Goal: Task Accomplishment & Management: Complete application form

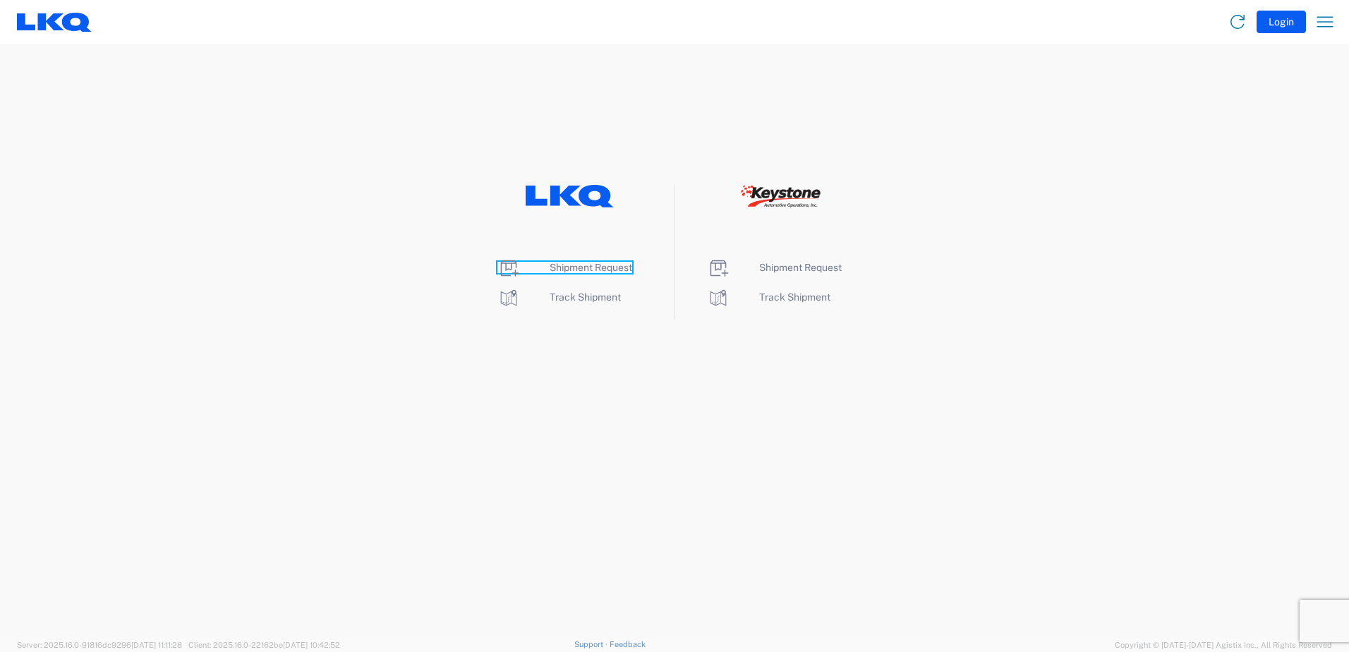
click at [595, 264] on span "Shipment Request" at bounding box center [591, 267] width 83 height 11
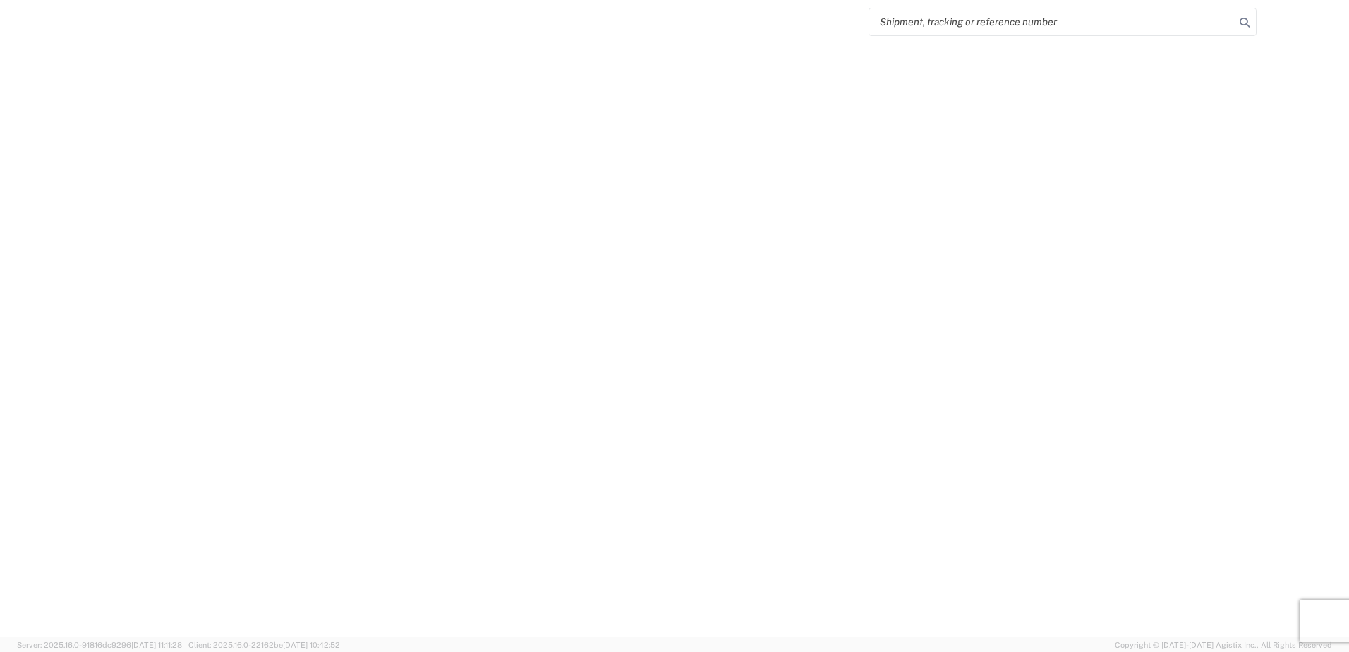
select select "FULL"
select select "LBS"
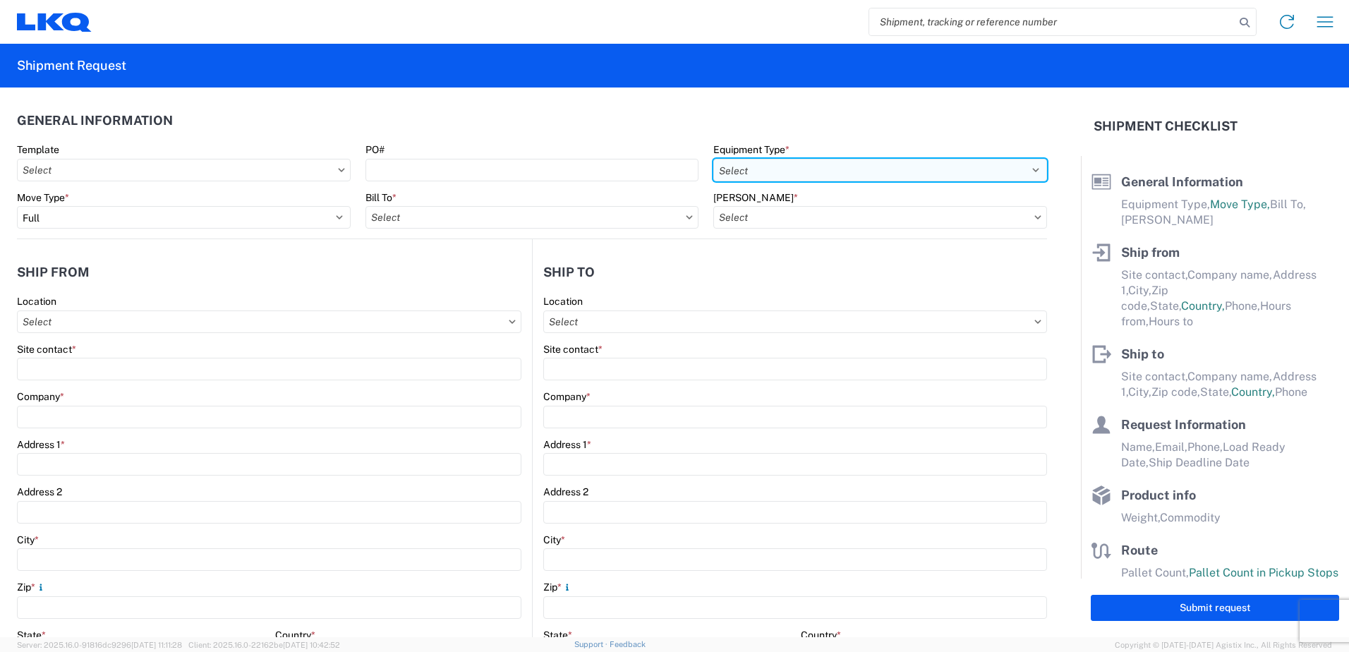
click at [863, 170] on select "Select 53’ Dry Van Flatbed Dropdeck (van) Lowboy (flatbed) Rail" at bounding box center [880, 170] width 334 height 23
select select "STDV"
click at [713, 159] on select "Select 53’ Dry Van Flatbed Dropdeck (van) Lowboy (flatbed) Rail" at bounding box center [880, 170] width 334 height 23
click at [428, 226] on input "Bill To *" at bounding box center [532, 217] width 334 height 23
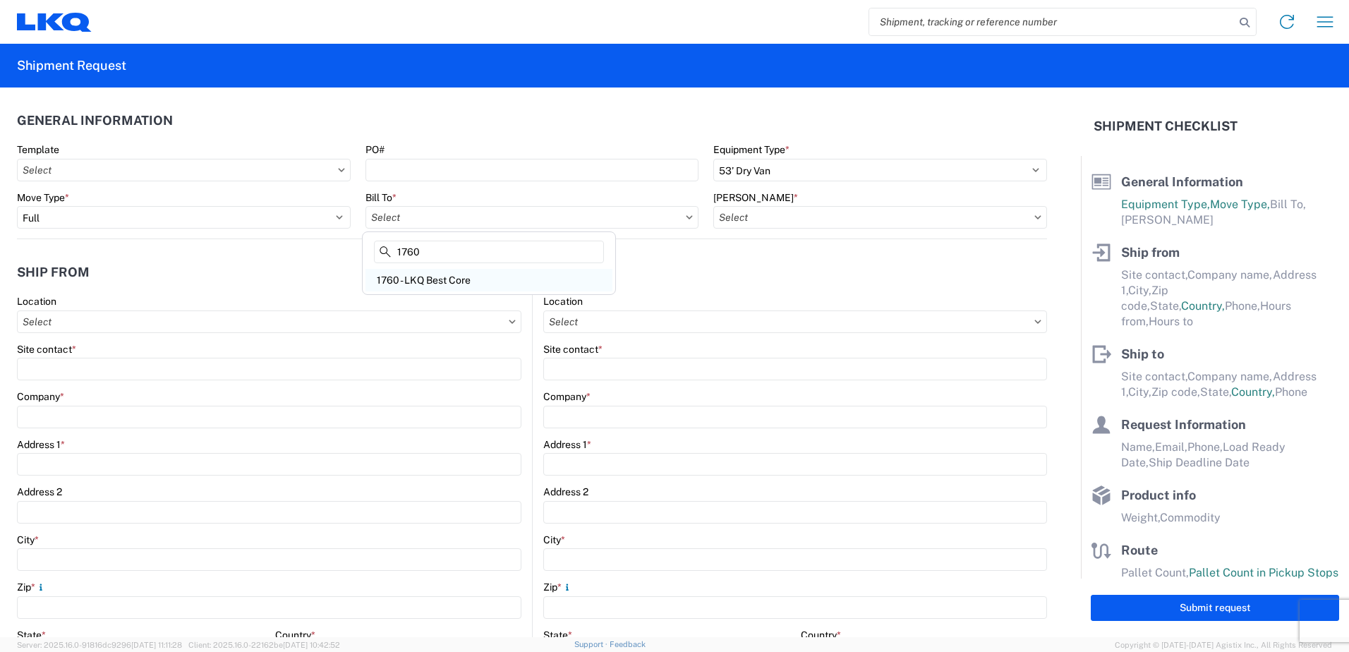
type input "1760"
click at [454, 287] on div "1760 - LKQ Best Core" at bounding box center [488, 280] width 247 height 23
type input "1760 - LKQ Best Core"
click at [775, 224] on input "[PERSON_NAME] *" at bounding box center [880, 217] width 334 height 23
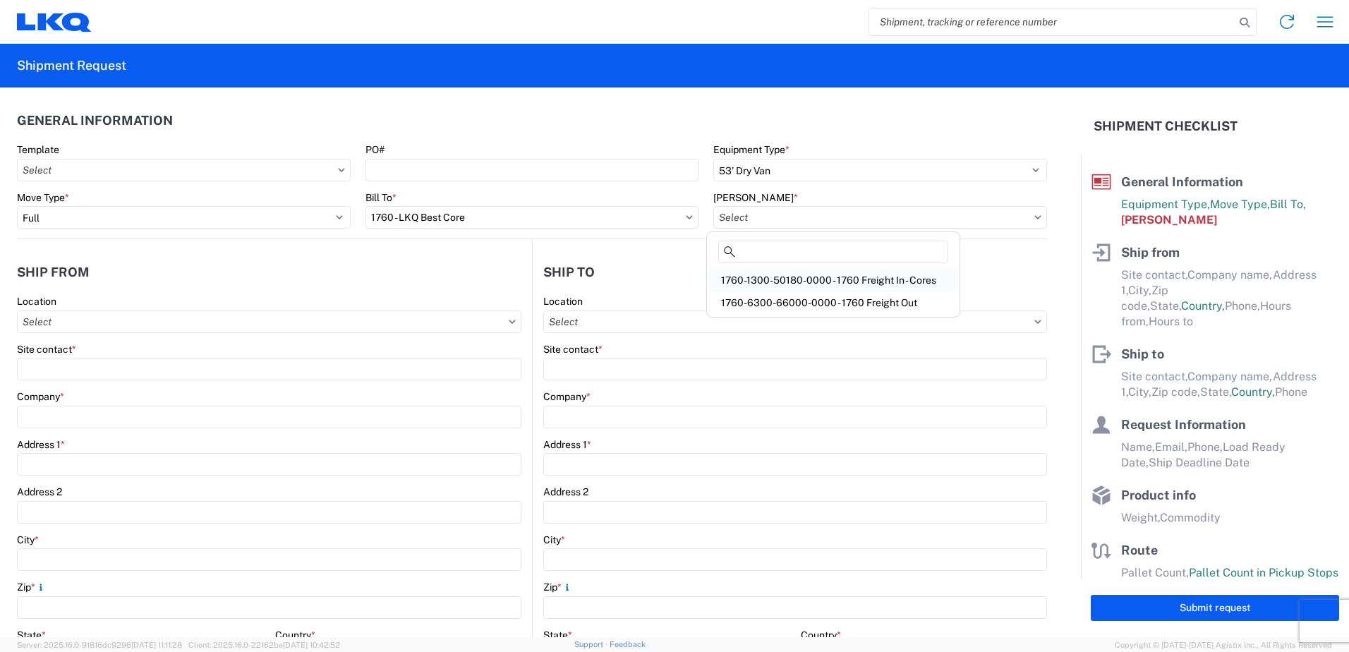
click at [797, 278] on div "1760-1300-50180-0000 - 1760 Freight In - Cores" at bounding box center [833, 280] width 247 height 23
type input "1760-1300-50180-0000 - 1760 Freight In - Cores"
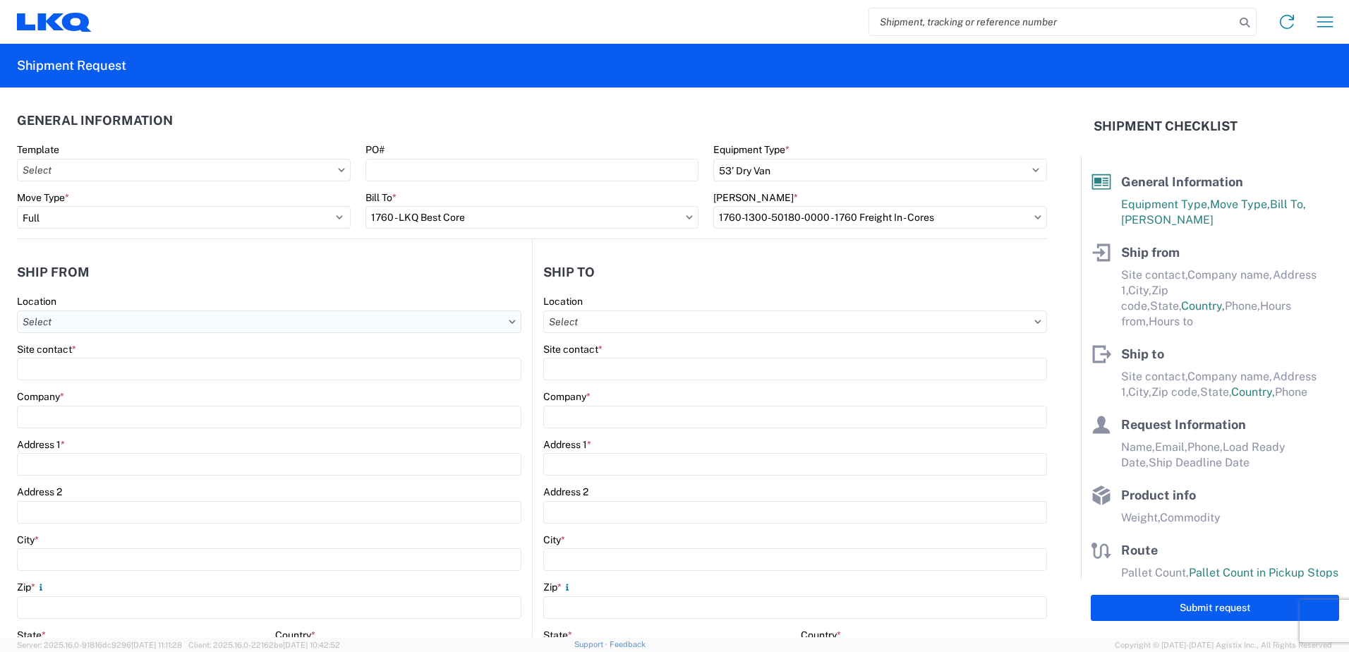
click at [172, 319] on input "Location" at bounding box center [269, 321] width 504 height 23
type input "1394"
click at [140, 388] on div "1394 - Penn-Mar Depot" at bounding box center [143, 384] width 247 height 23
type input "1394 - Penn-Mar Depot"
type input "LKQ Corporation"
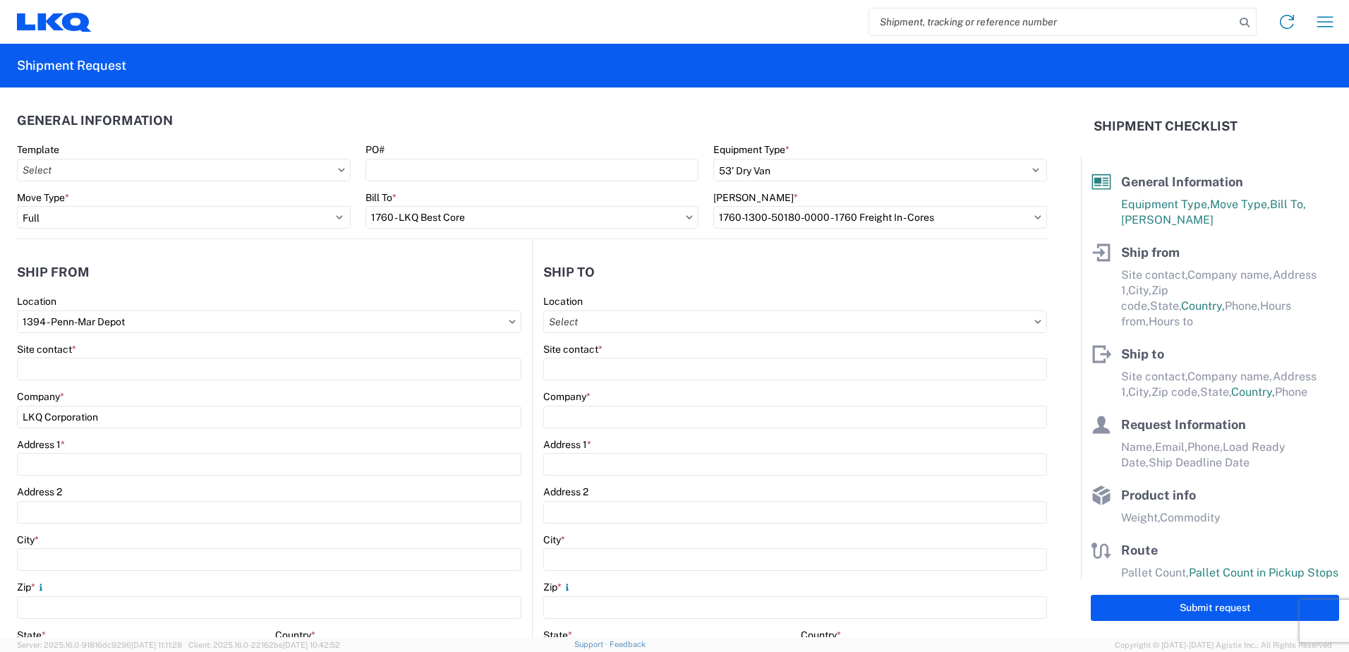
type input "[STREET_ADDRESS]"
type input "Halethorpe"
type input "21227"
select select "MD"
select select "US"
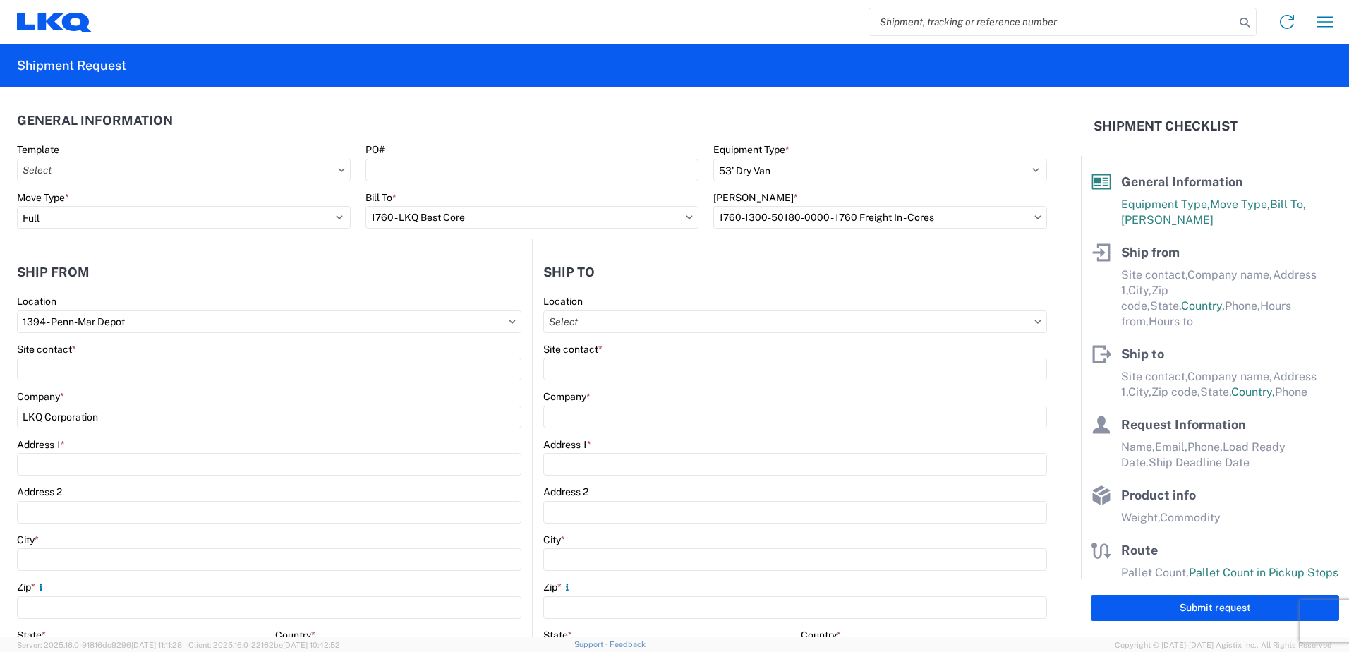
type input "07:00"
type input "17:00"
click at [648, 325] on input "Location" at bounding box center [795, 321] width 504 height 23
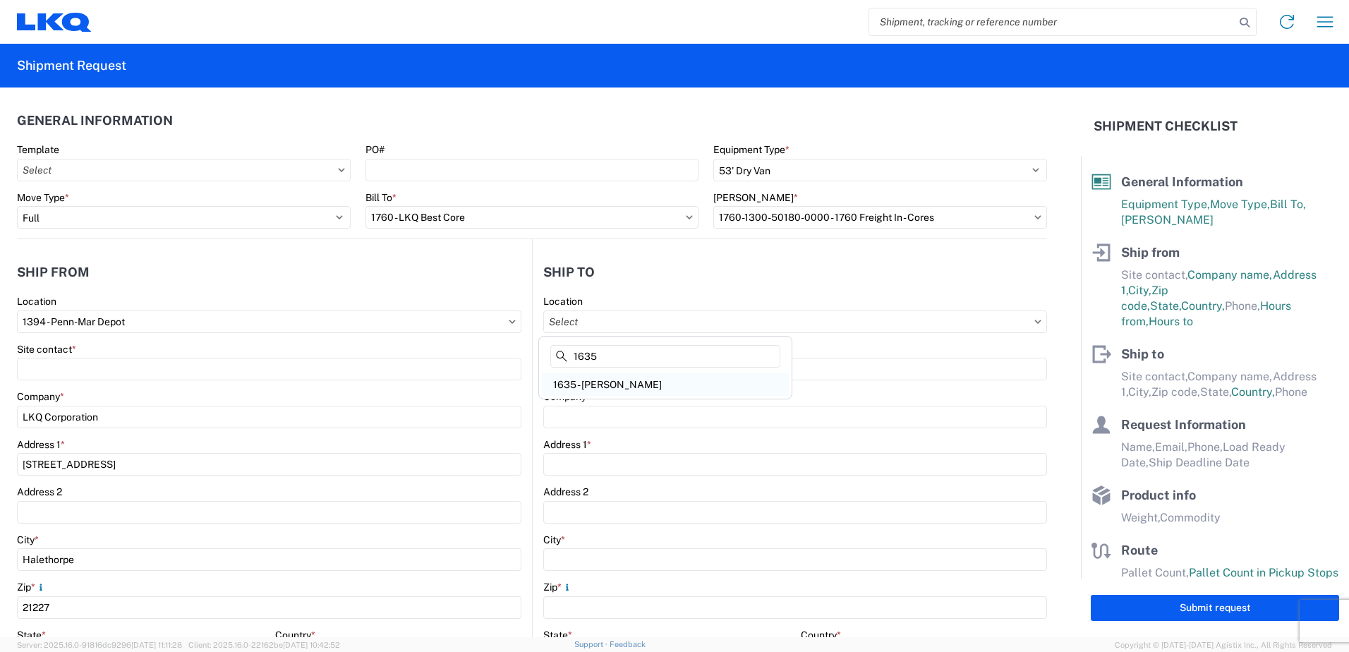
type input "1635"
click at [647, 387] on div "1635 - [PERSON_NAME]" at bounding box center [665, 384] width 247 height 23
type input "1635 - [PERSON_NAME]"
type input "[PERSON_NAME]"
type input "LKQ Corporation"
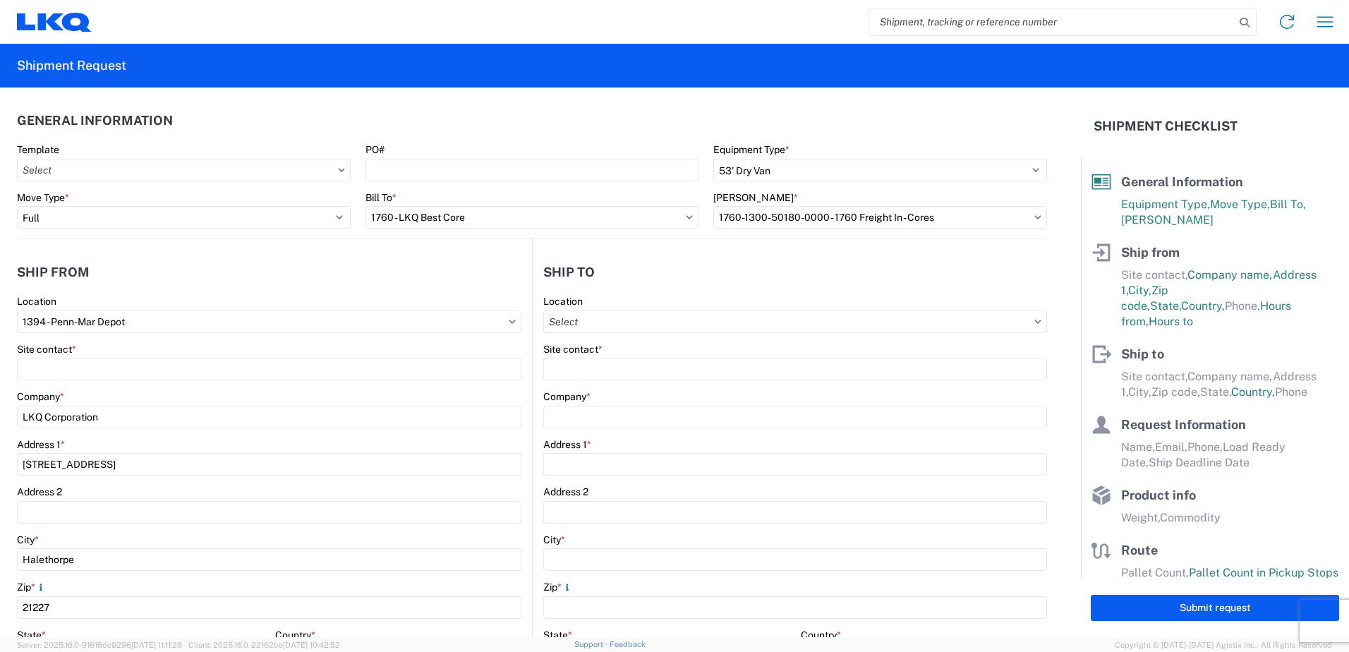
type input "[STREET_ADDRESS][PERSON_NAME]"
type input "Suite C"
type input "Alsip"
type input "60803"
type input "[EMAIL_ADDRESS][DOMAIN_NAME]"
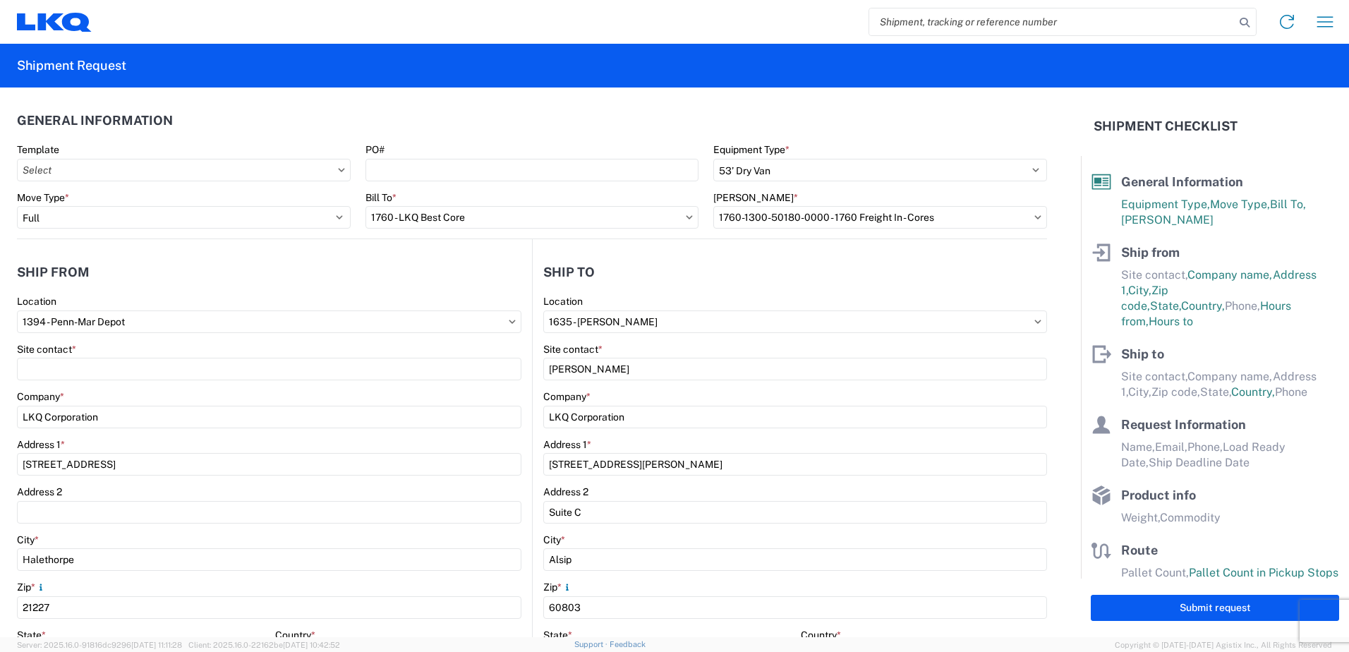
select select "IL"
select select "US"
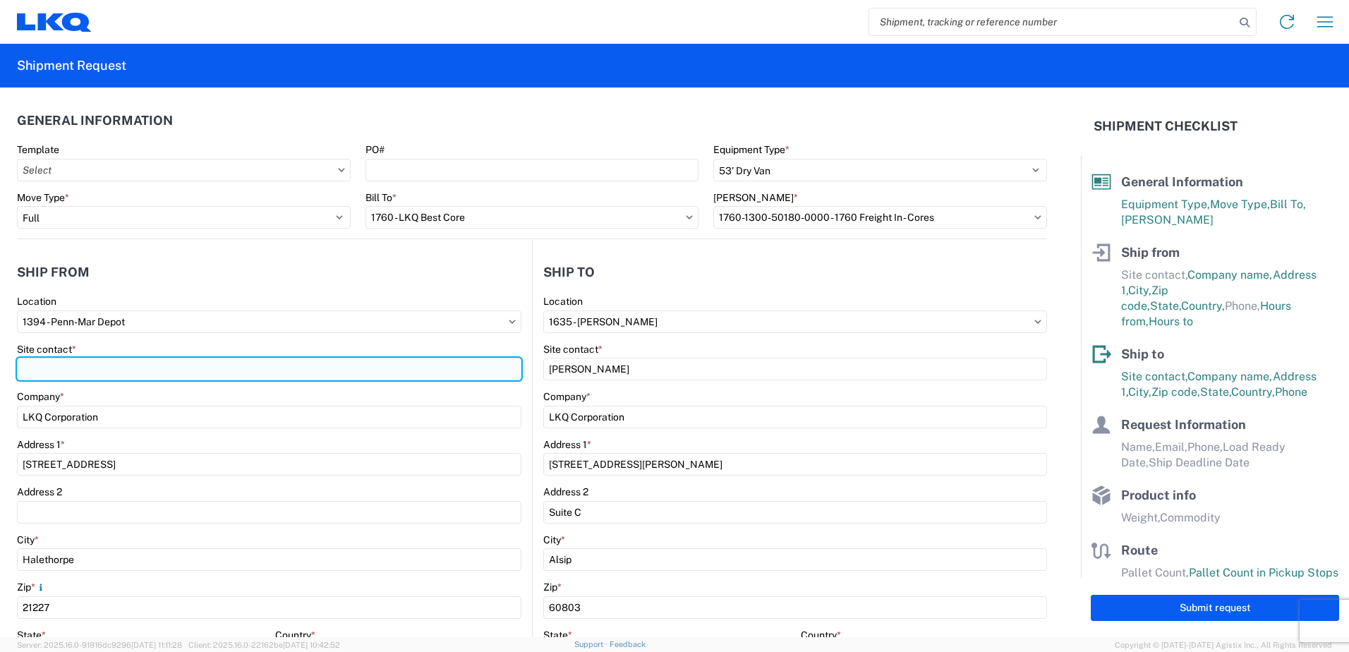
click at [166, 369] on input "Site contact *" at bounding box center [269, 369] width 504 height 23
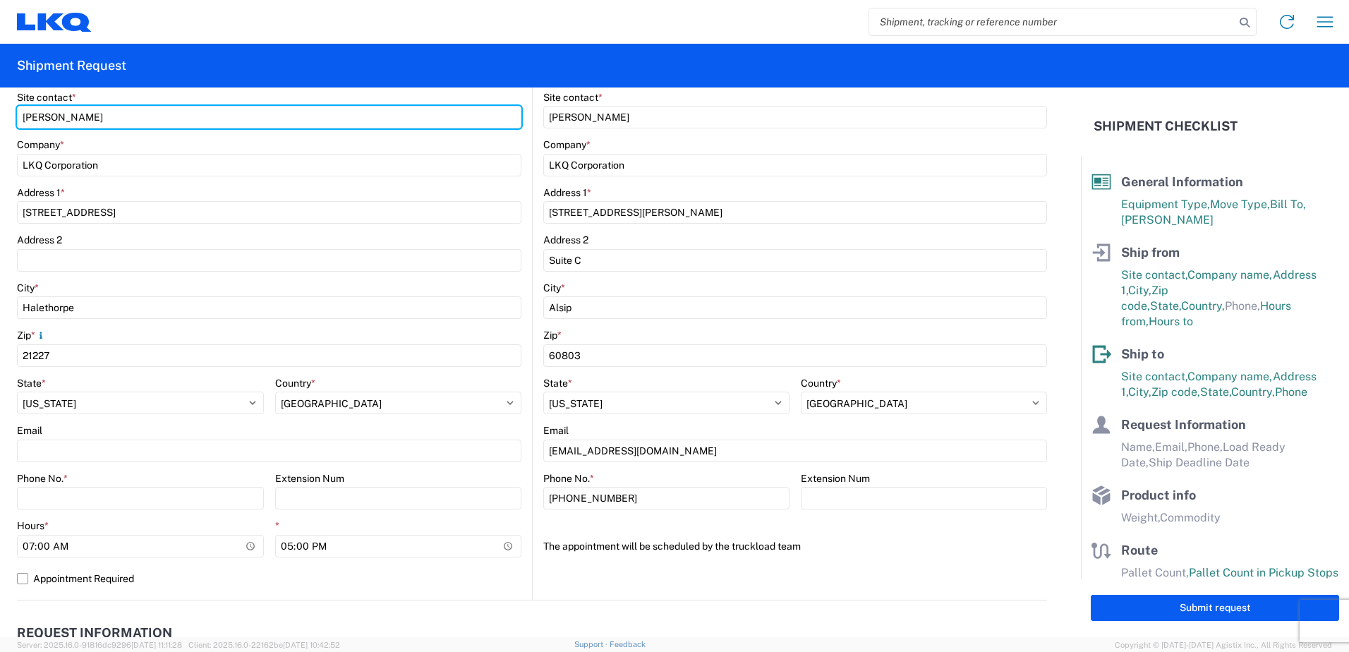
scroll to position [282, 0]
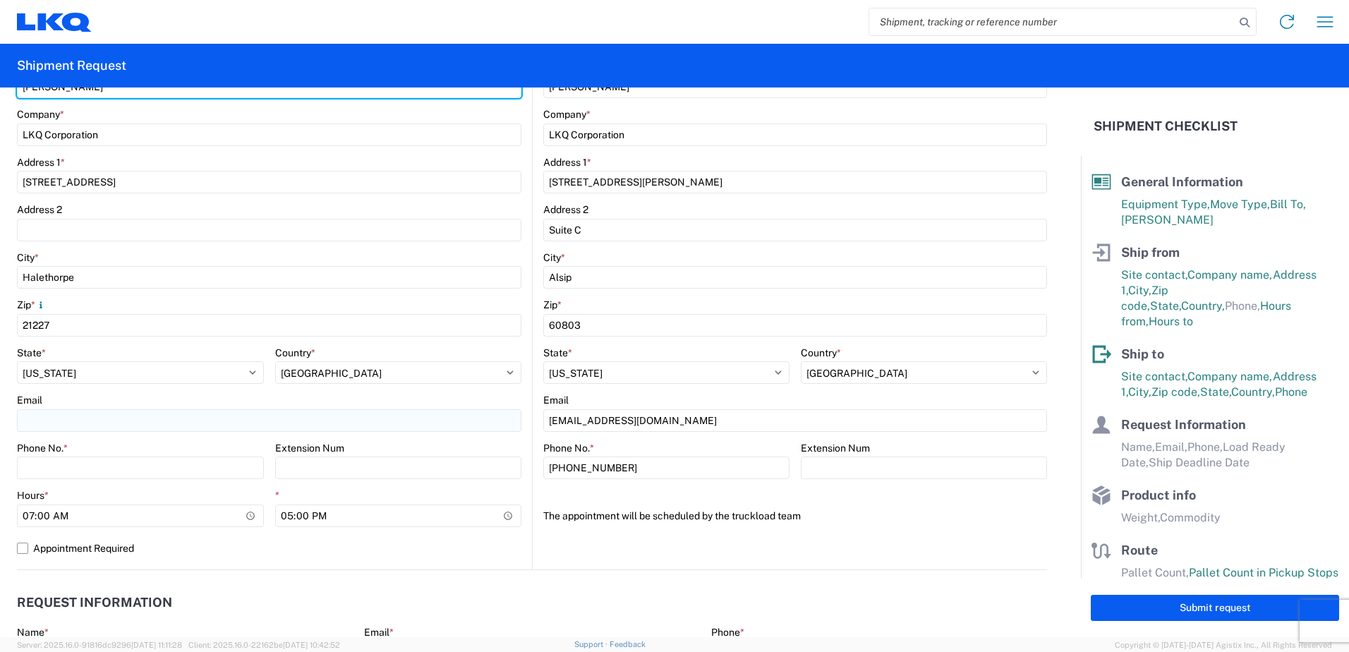
type input "[PERSON_NAME]"
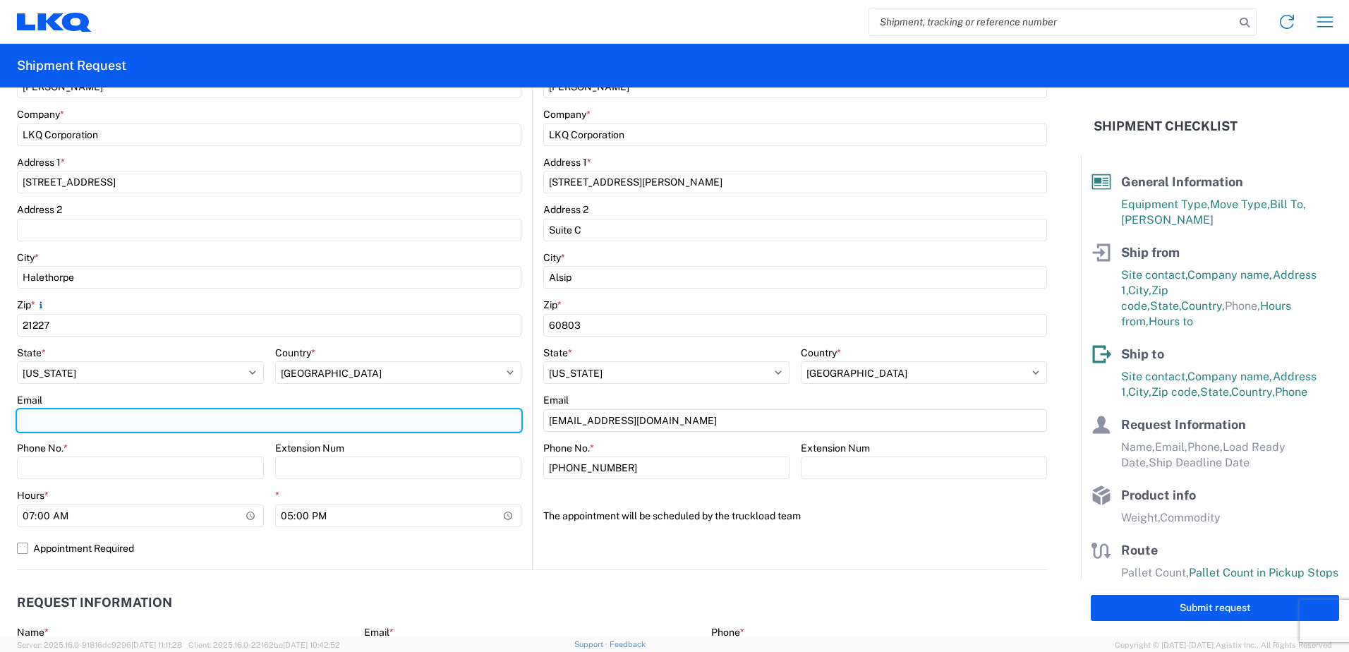
click at [120, 420] on input "Email" at bounding box center [269, 420] width 504 height 23
type input "[EMAIL_ADDRESS][DOMAIN_NAME]"
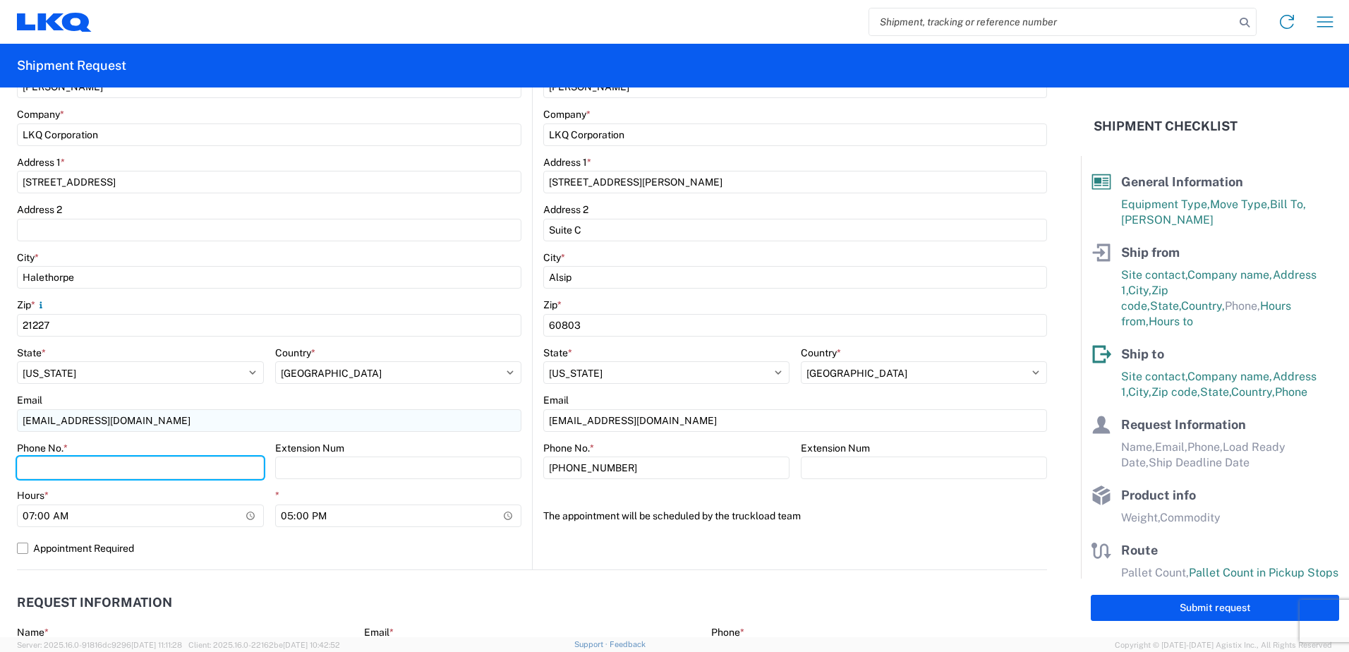
type input "4108977117"
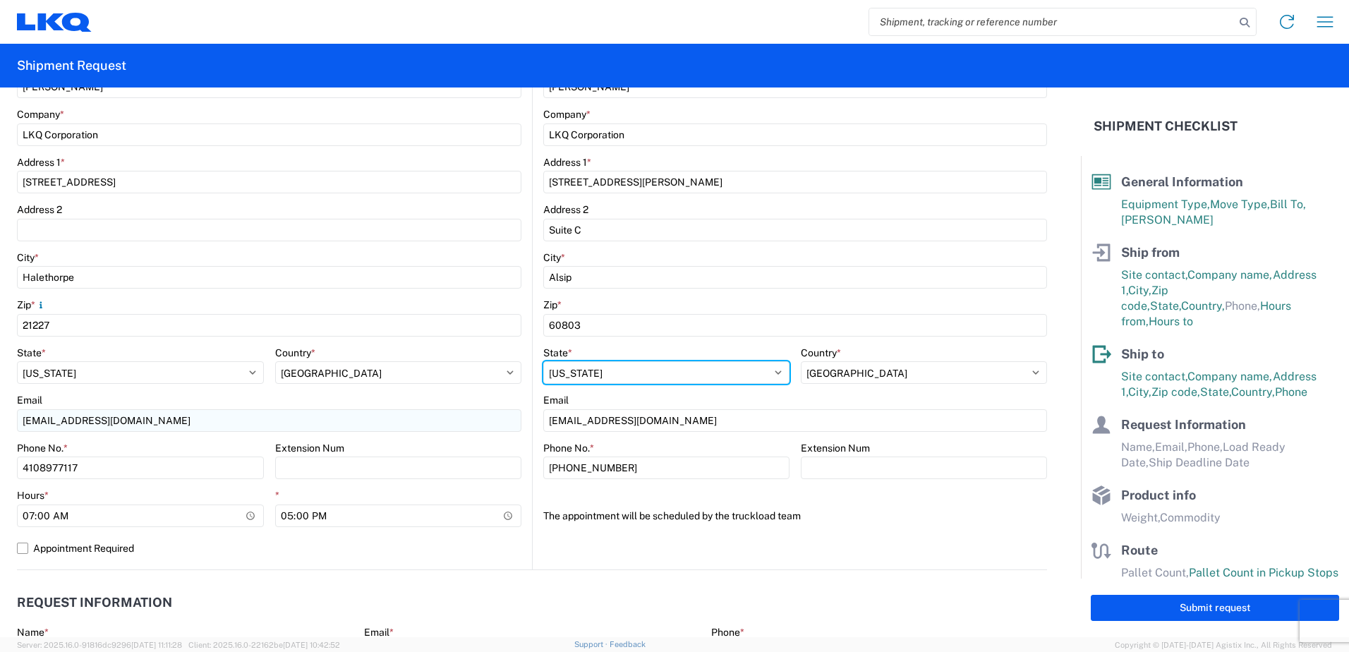
select select "MD"
type input "[PERSON_NAME]"
type input "[EMAIL_ADDRESS][DOMAIN_NAME]"
type input "4108977117"
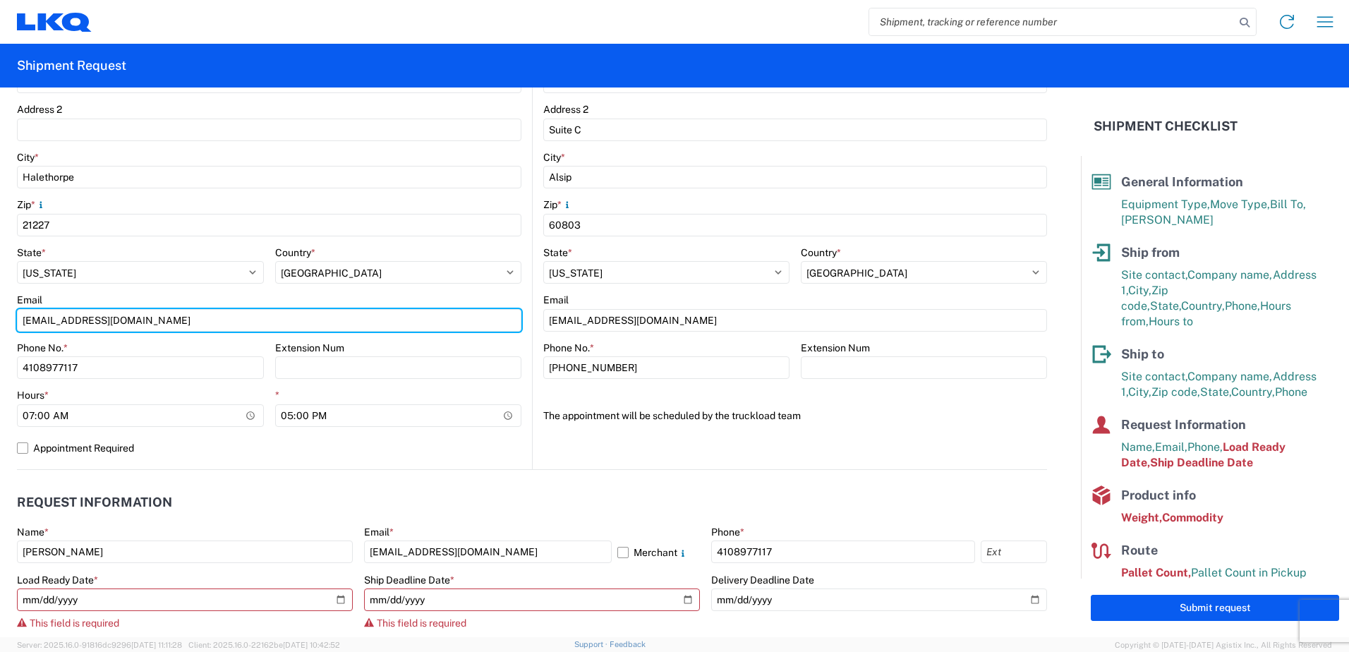
scroll to position [423, 0]
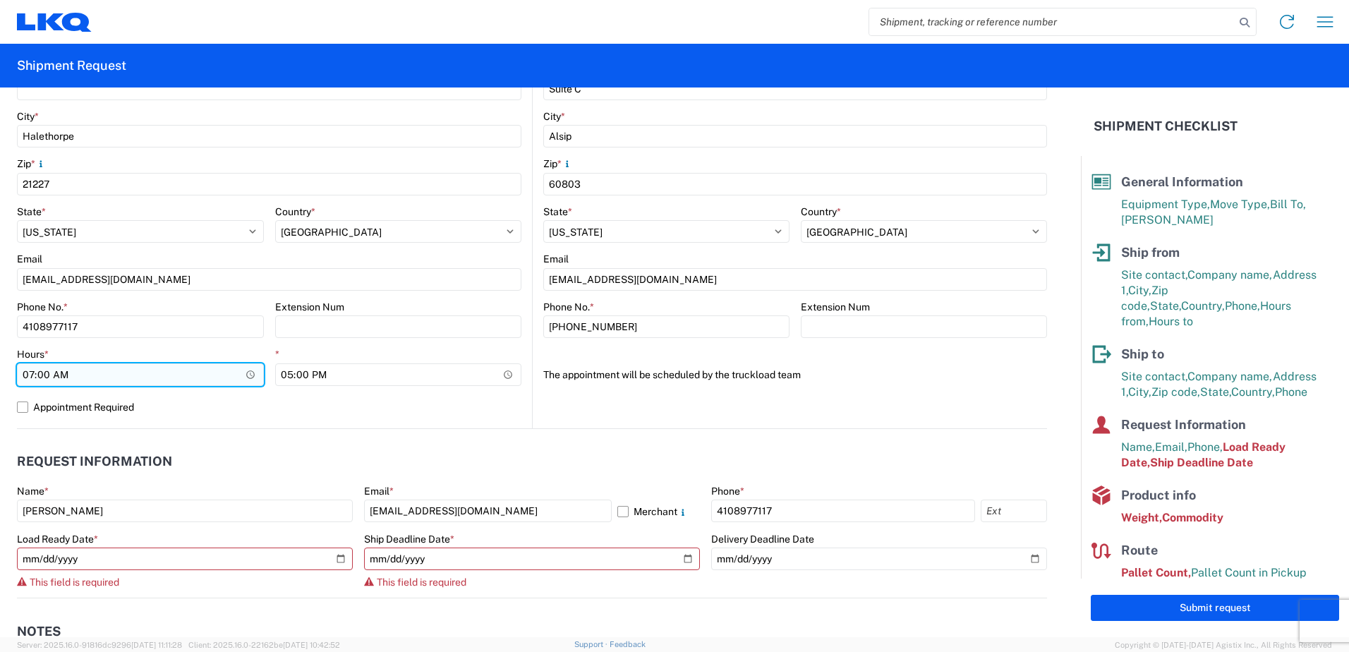
click at [248, 377] on input "07:00" at bounding box center [140, 374] width 247 height 23
type input "05:00"
click at [270, 459] on header "Request Information" at bounding box center [532, 462] width 1030 height 32
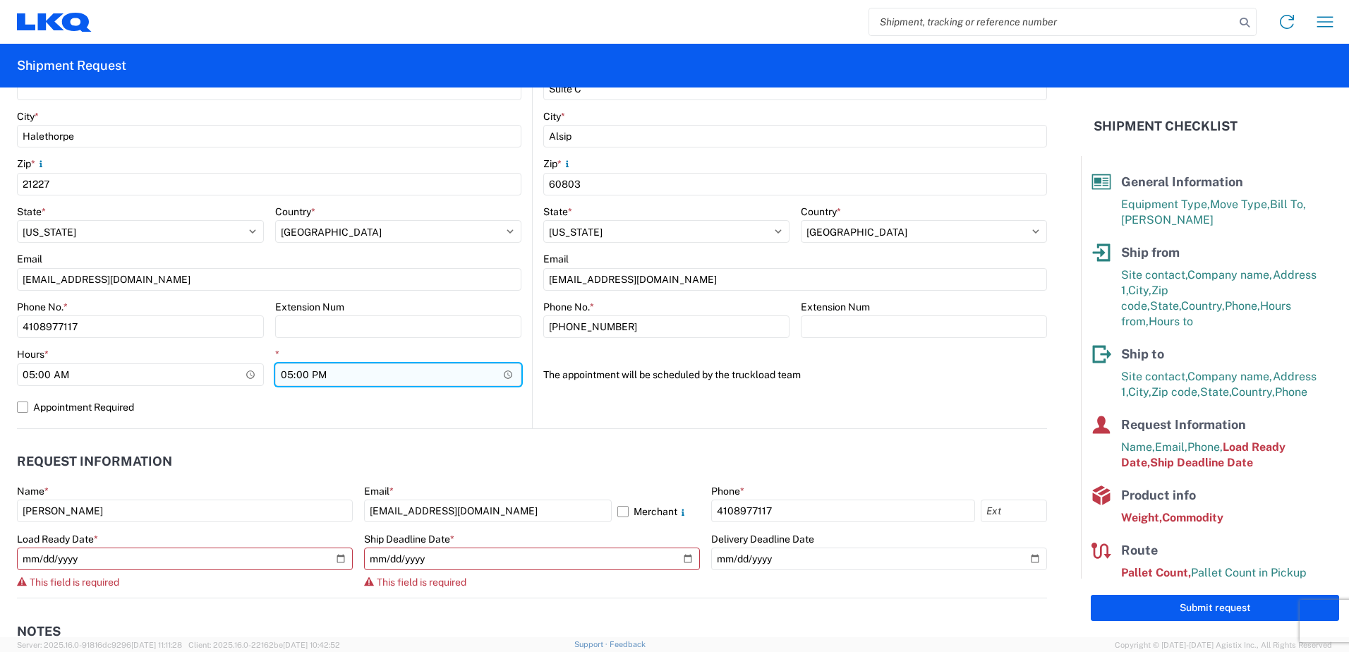
click at [505, 372] on input "17:00" at bounding box center [398, 374] width 247 height 23
type input "10:00"
click at [444, 459] on header "Request Information" at bounding box center [532, 462] width 1030 height 32
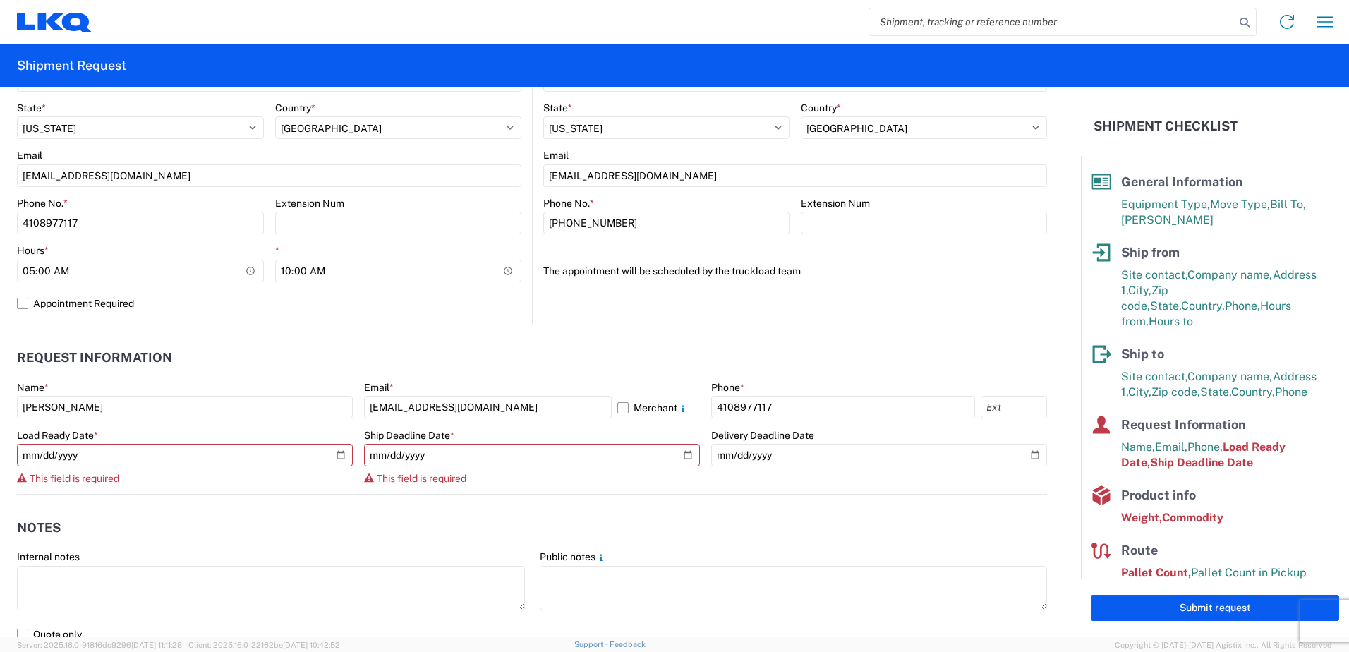
scroll to position [635, 0]
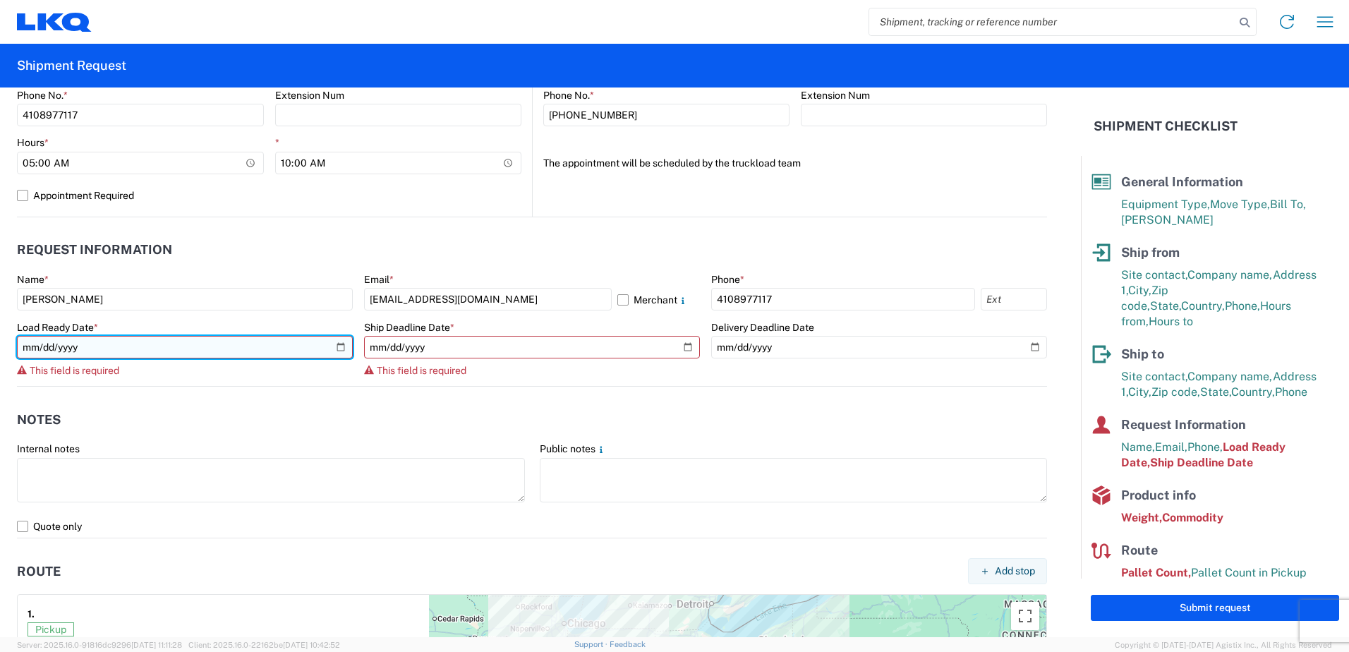
click at [339, 347] on input "date" at bounding box center [185, 347] width 336 height 23
type input "[DATE]"
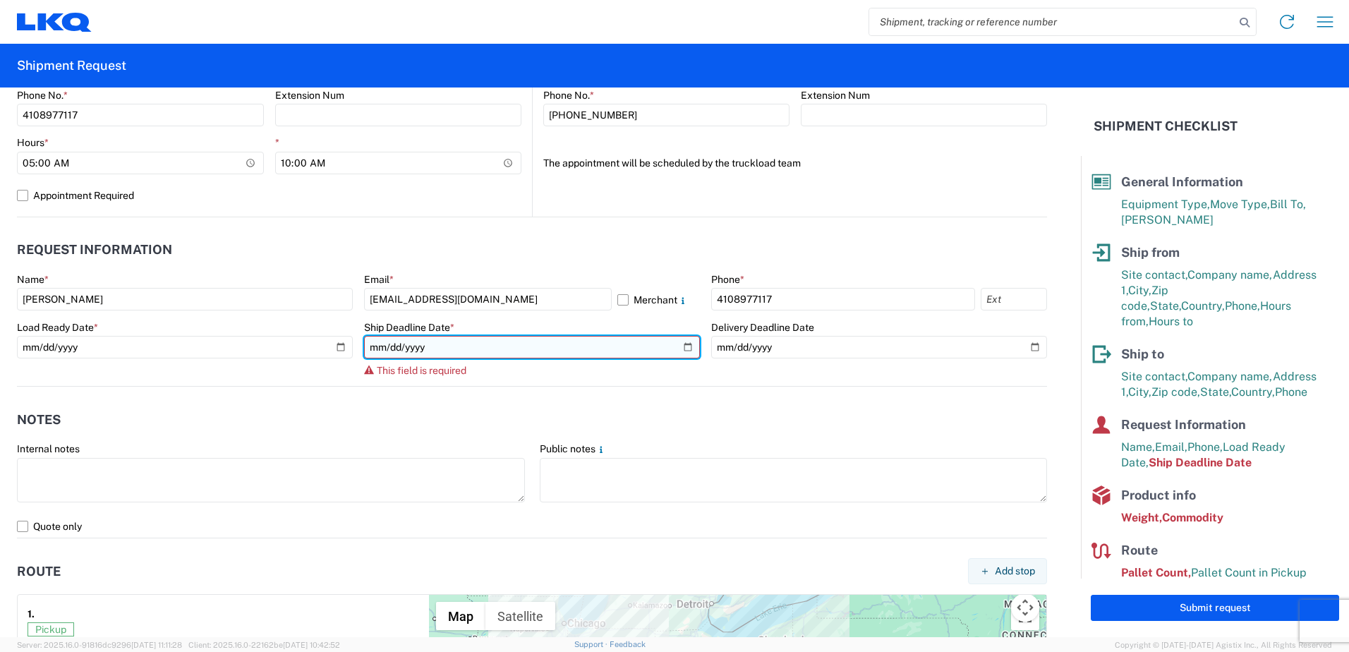
click at [682, 345] on input "date" at bounding box center [532, 347] width 336 height 23
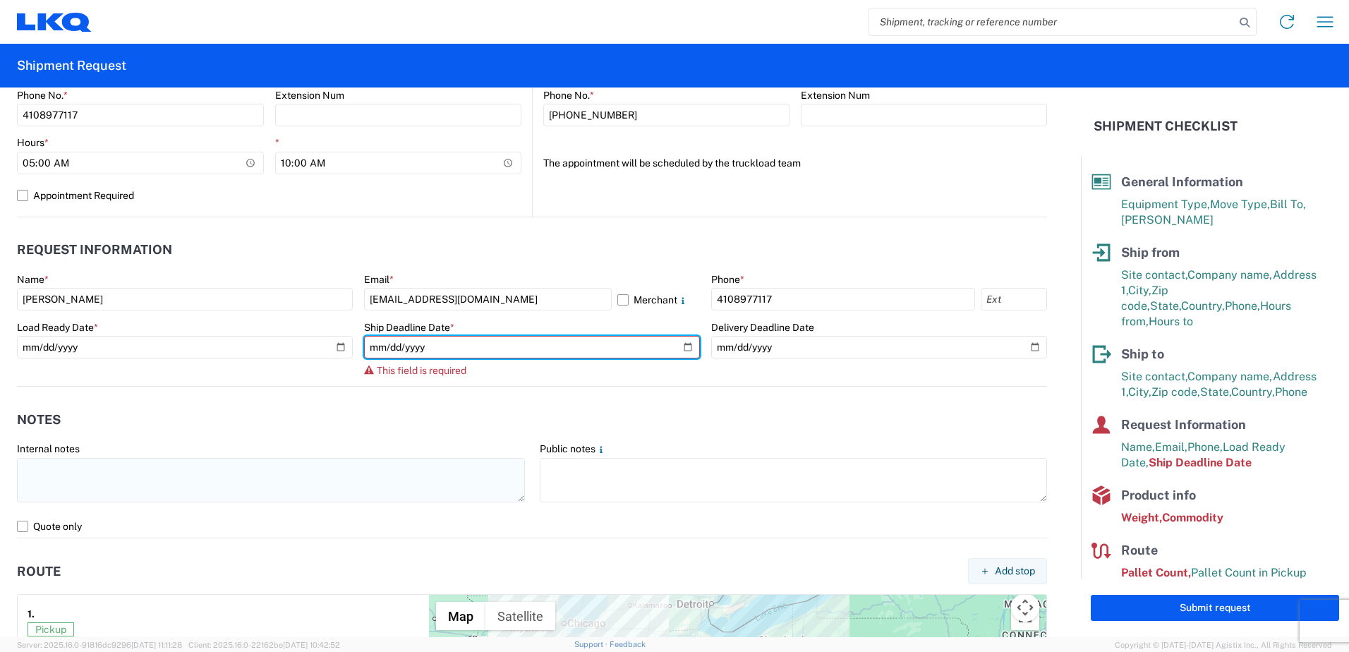
type input "[DATE]"
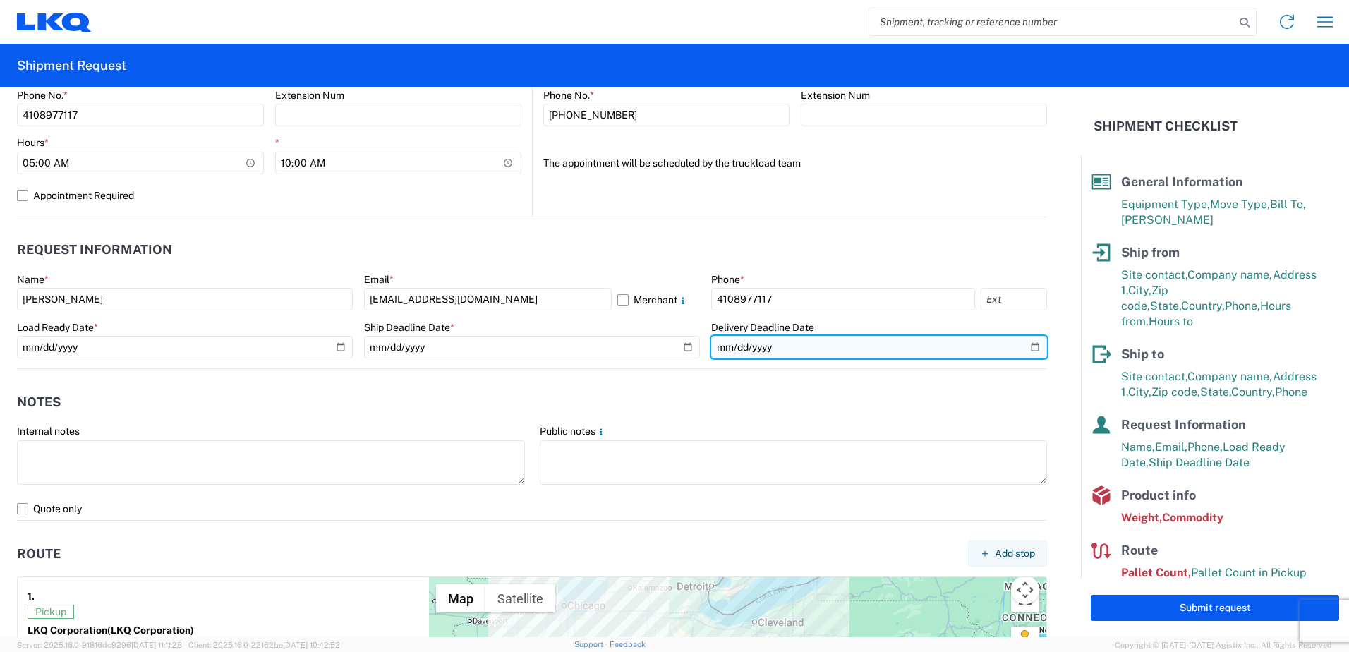
click at [1024, 344] on input "date" at bounding box center [879, 347] width 336 height 23
type input "[DATE]"
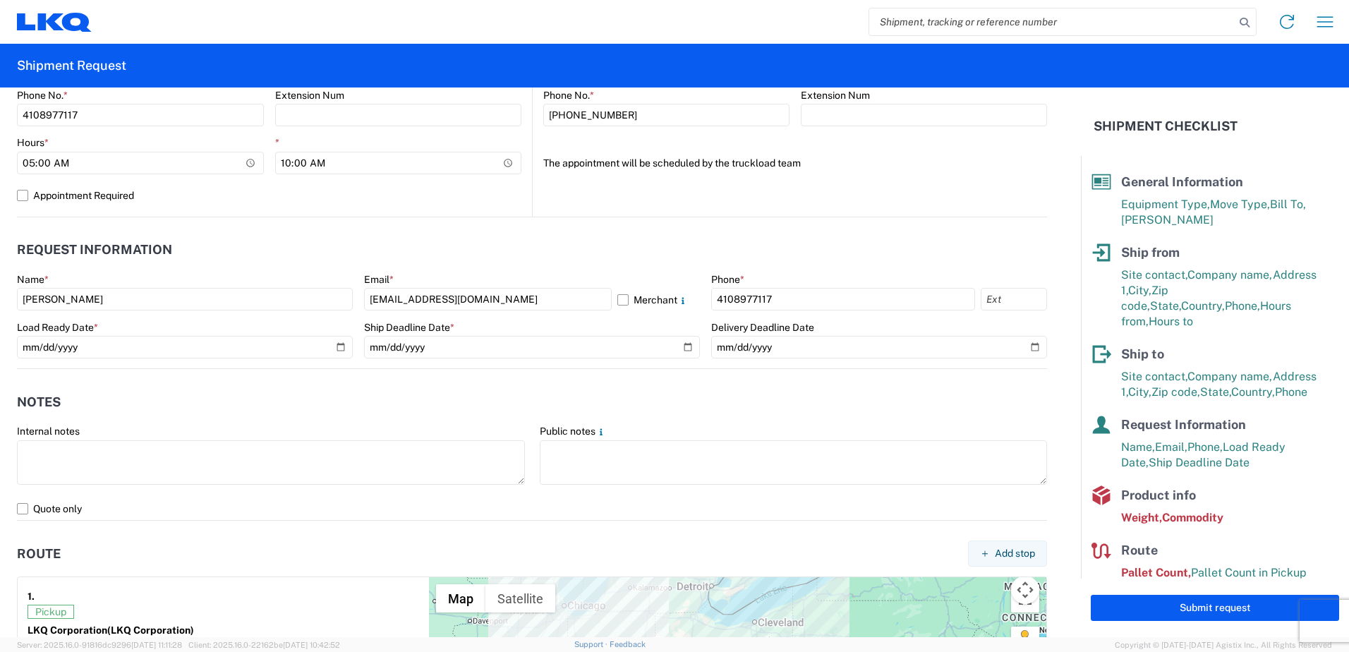
click at [378, 409] on header "Notes" at bounding box center [532, 402] width 1030 height 32
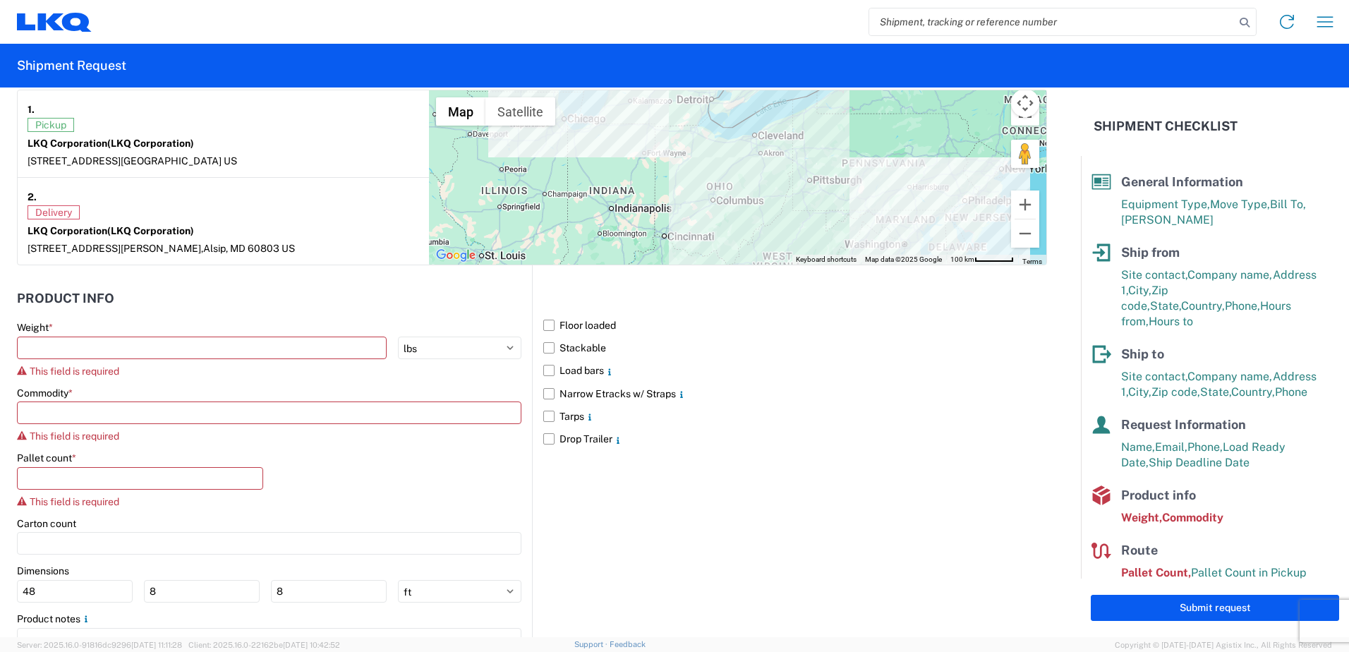
scroll to position [1129, 0]
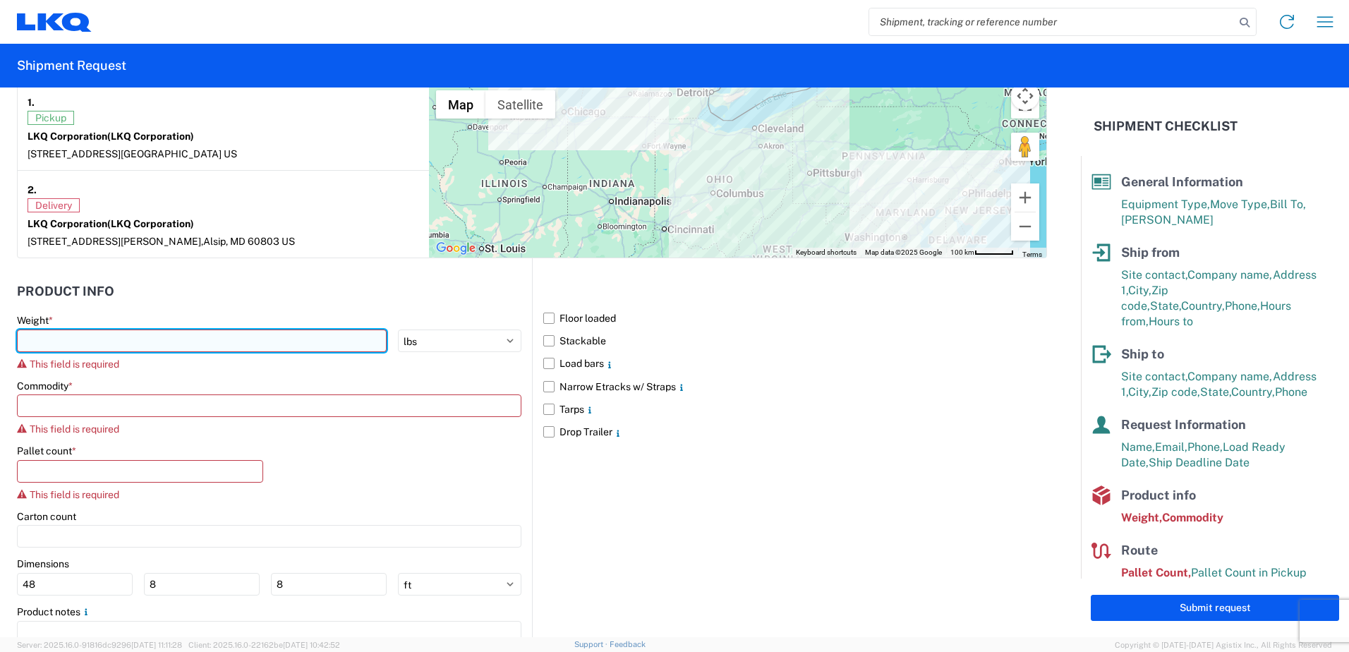
click at [359, 339] on input "number" at bounding box center [202, 340] width 370 height 23
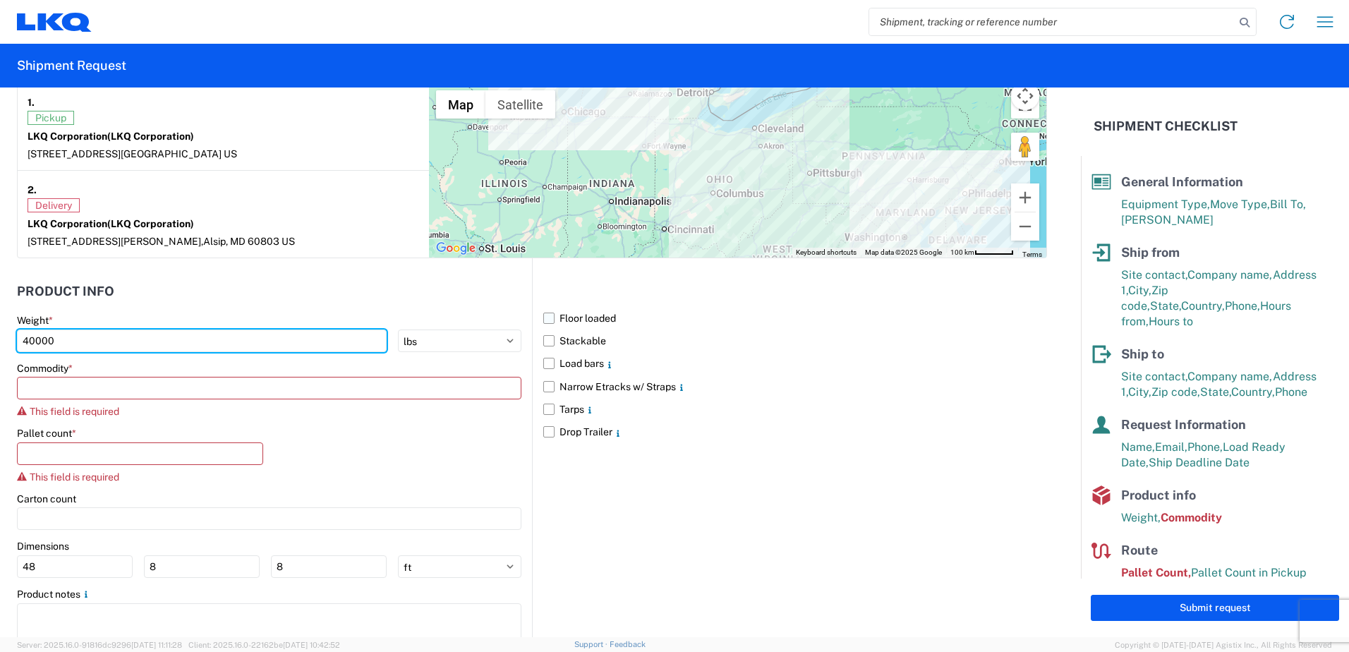
type input "40000"
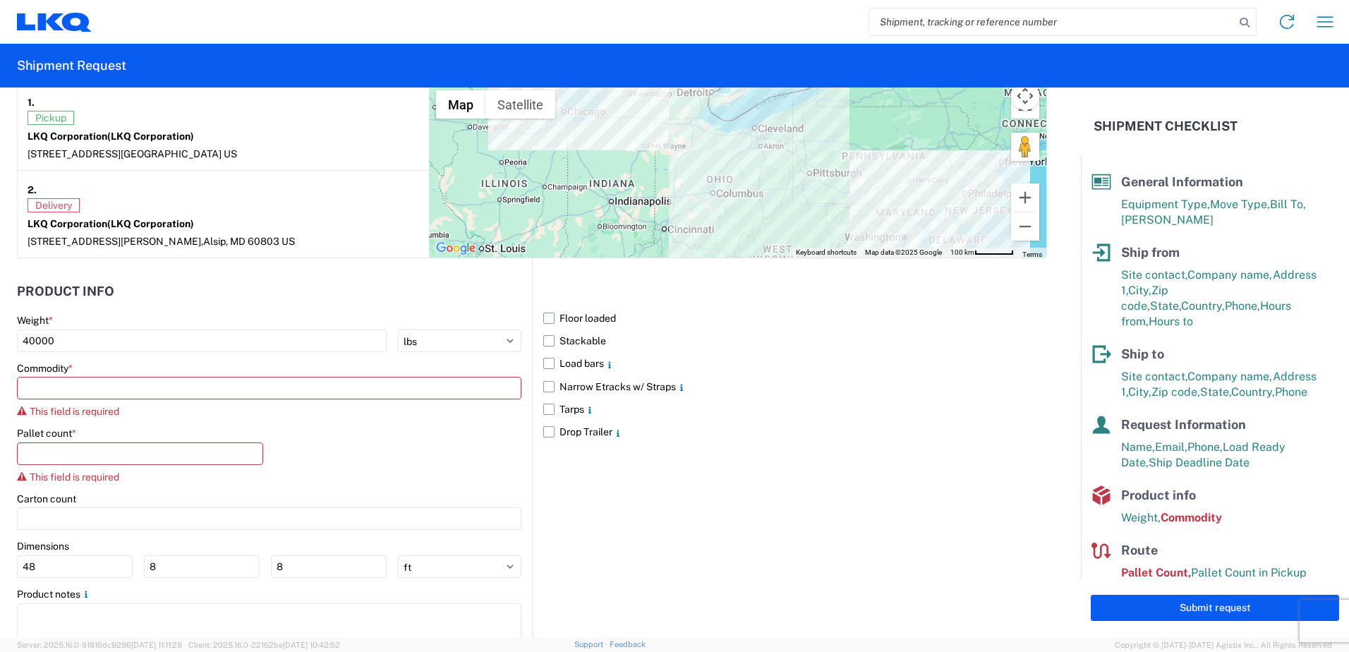
click at [543, 319] on label "Floor loaded" at bounding box center [795, 318] width 504 height 23
click at [0, 0] on input "Floor loaded" at bounding box center [0, 0] width 0 height 0
click at [61, 387] on input at bounding box center [269, 388] width 504 height 23
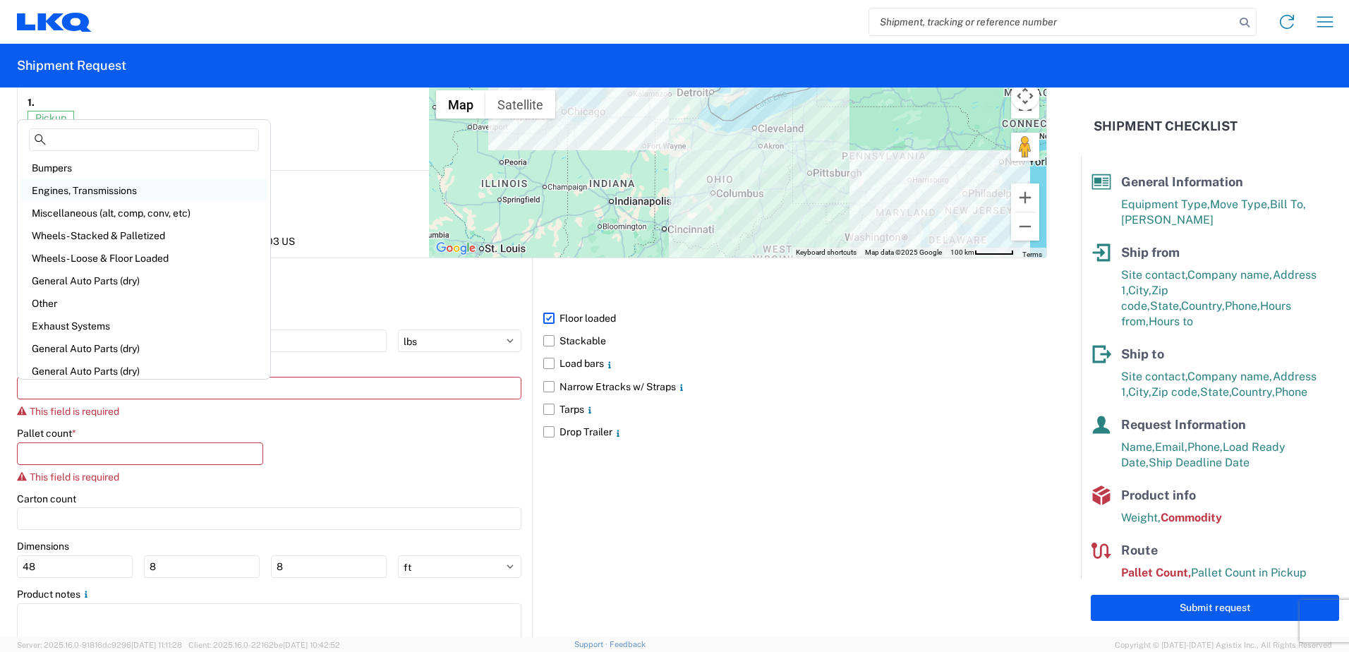
click at [74, 184] on div "Engines, Transmissions" at bounding box center [143, 190] width 247 height 23
type input "Engines, Transmissions"
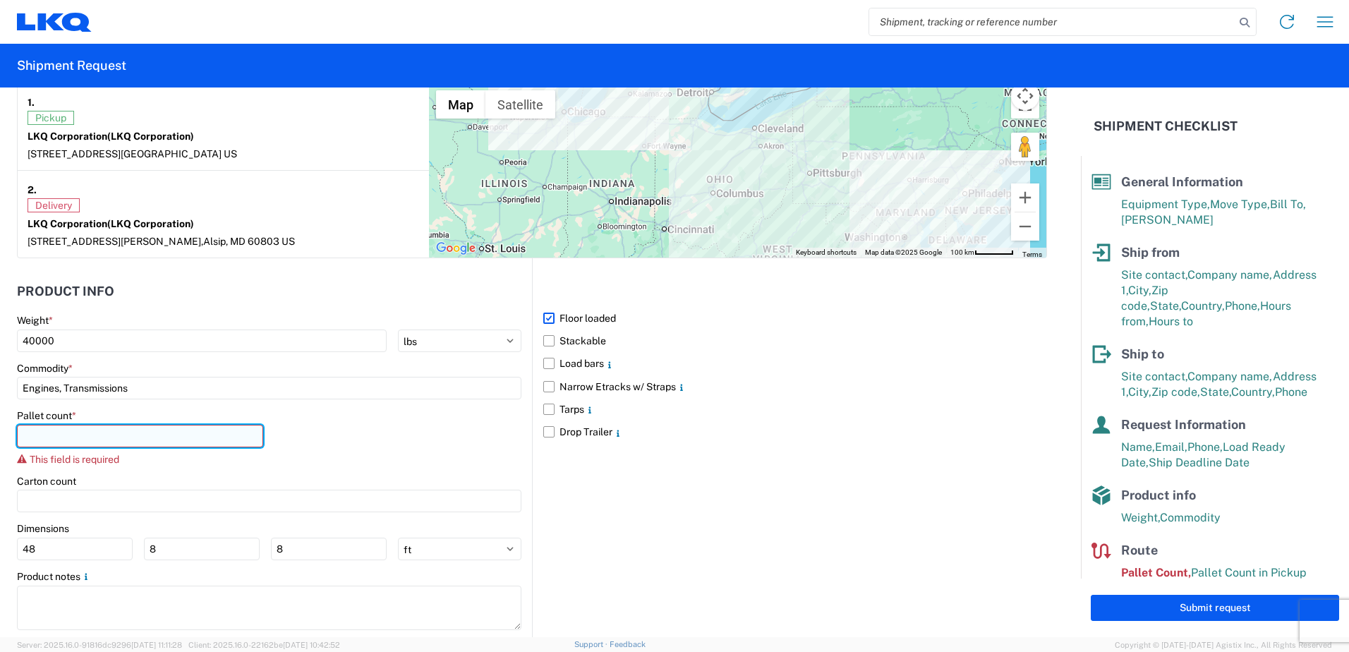
click at [63, 434] on input "number" at bounding box center [140, 436] width 246 height 23
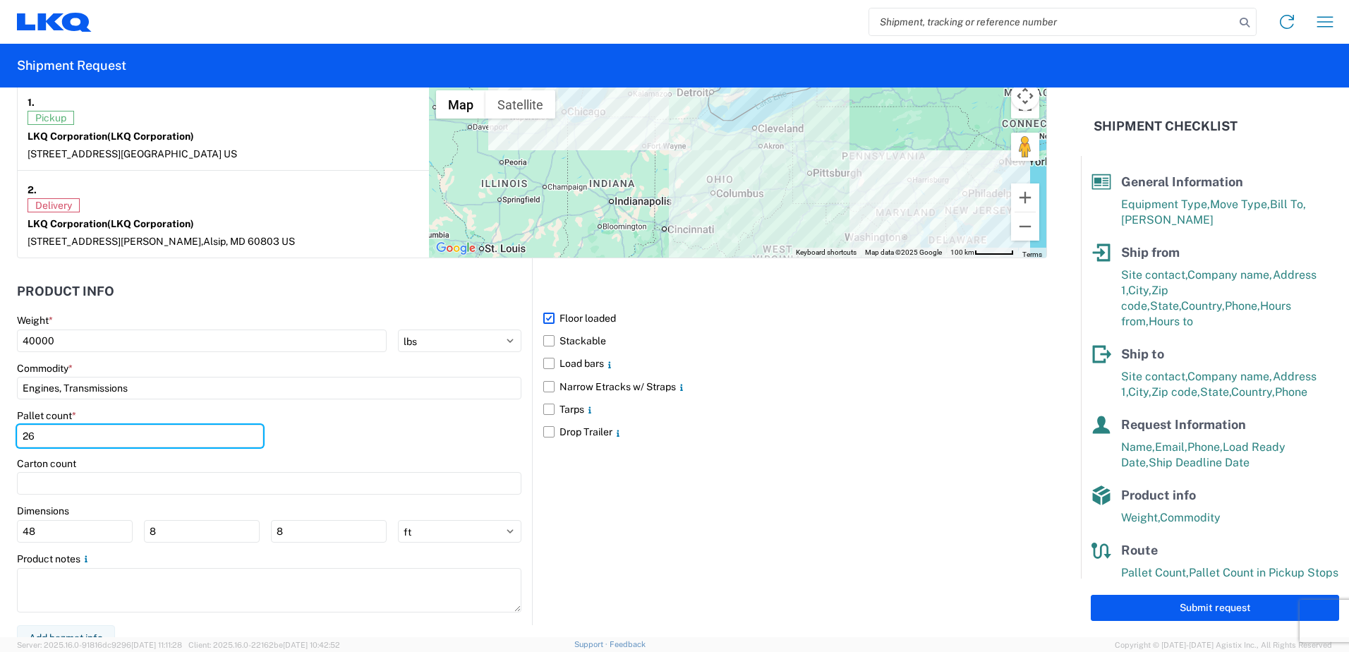
scroll to position [1143, 0]
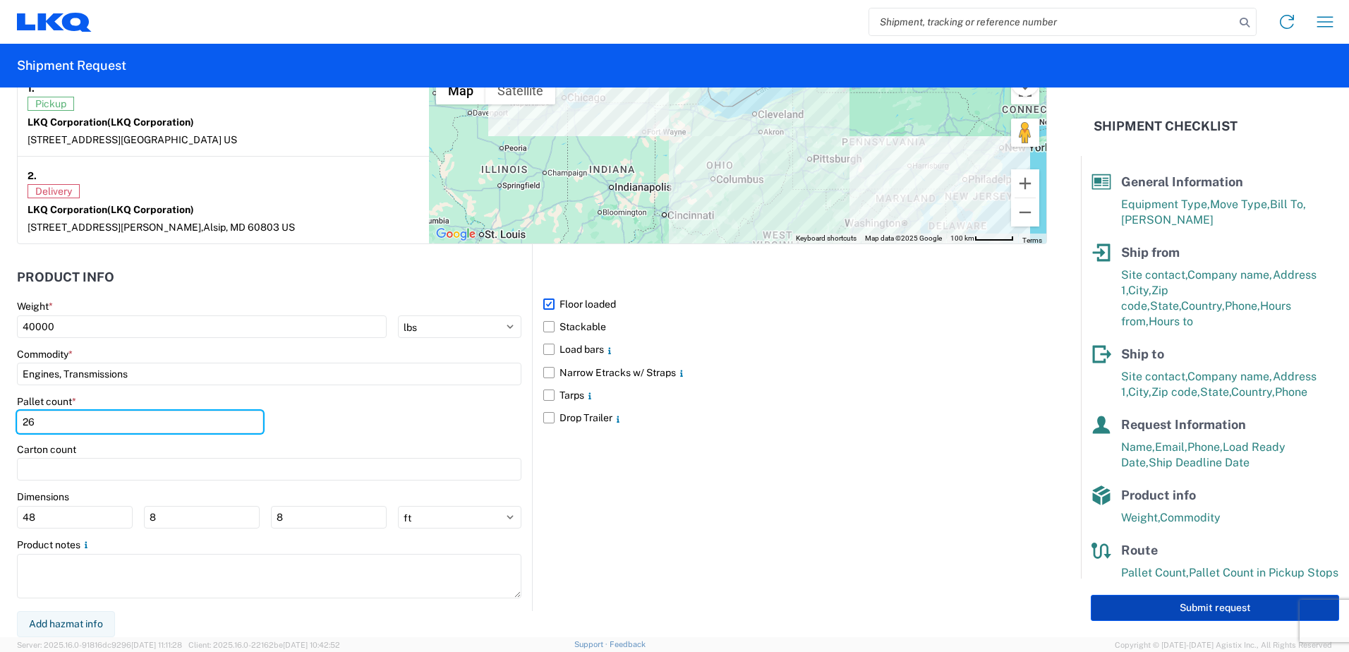
type input "26"
click at [1125, 616] on button "Submit request" at bounding box center [1215, 608] width 248 height 26
select select "MD"
select select "US"
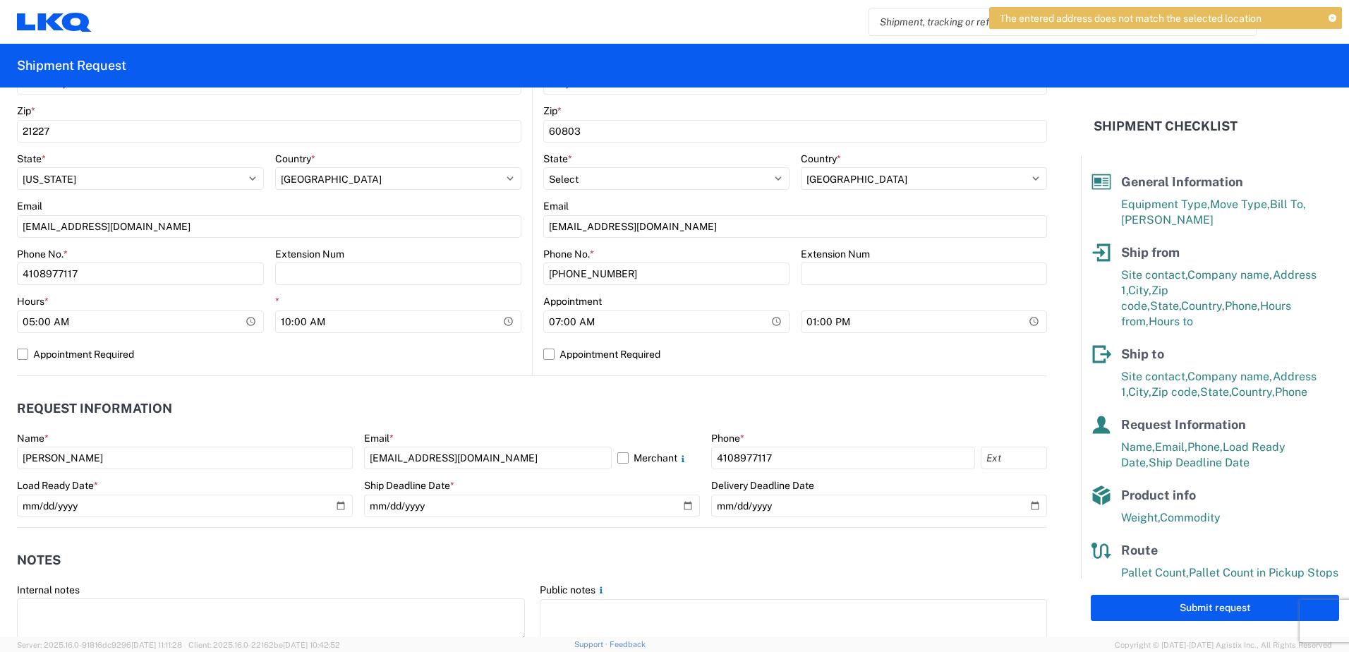
scroll to position [507, 0]
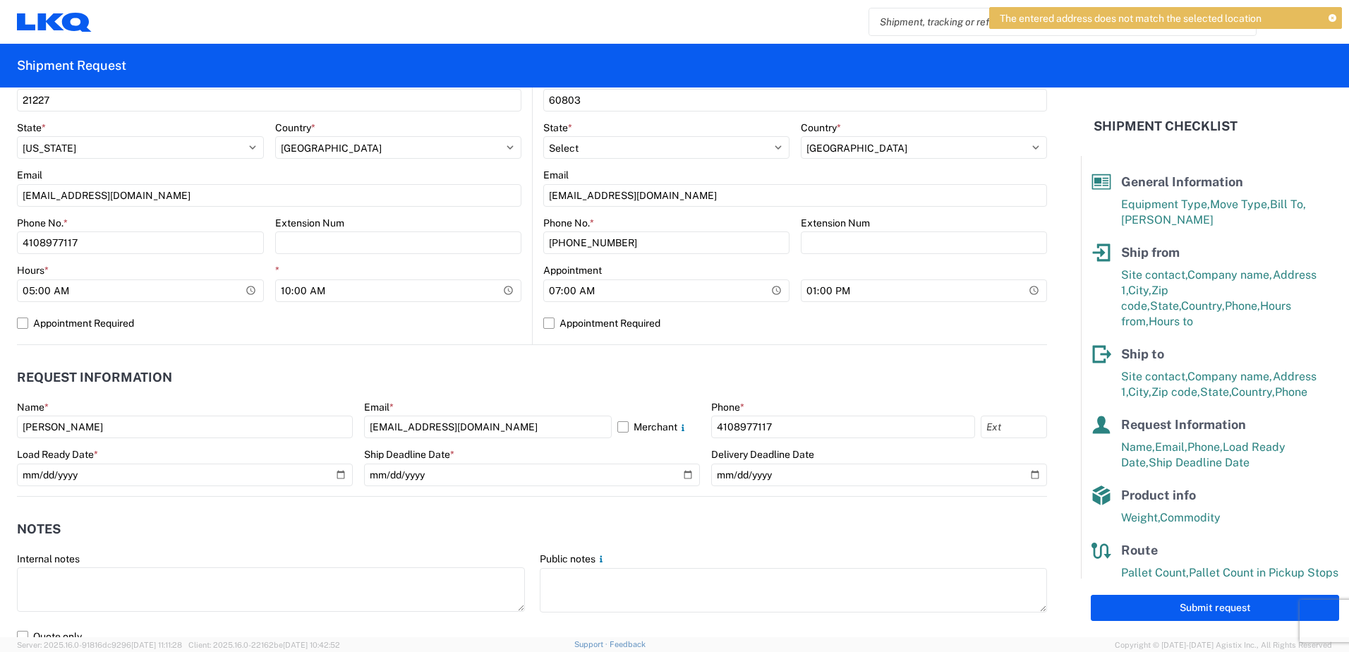
click at [1170, 21] on span "The entered address does not match the selected location" at bounding box center [1131, 18] width 262 height 13
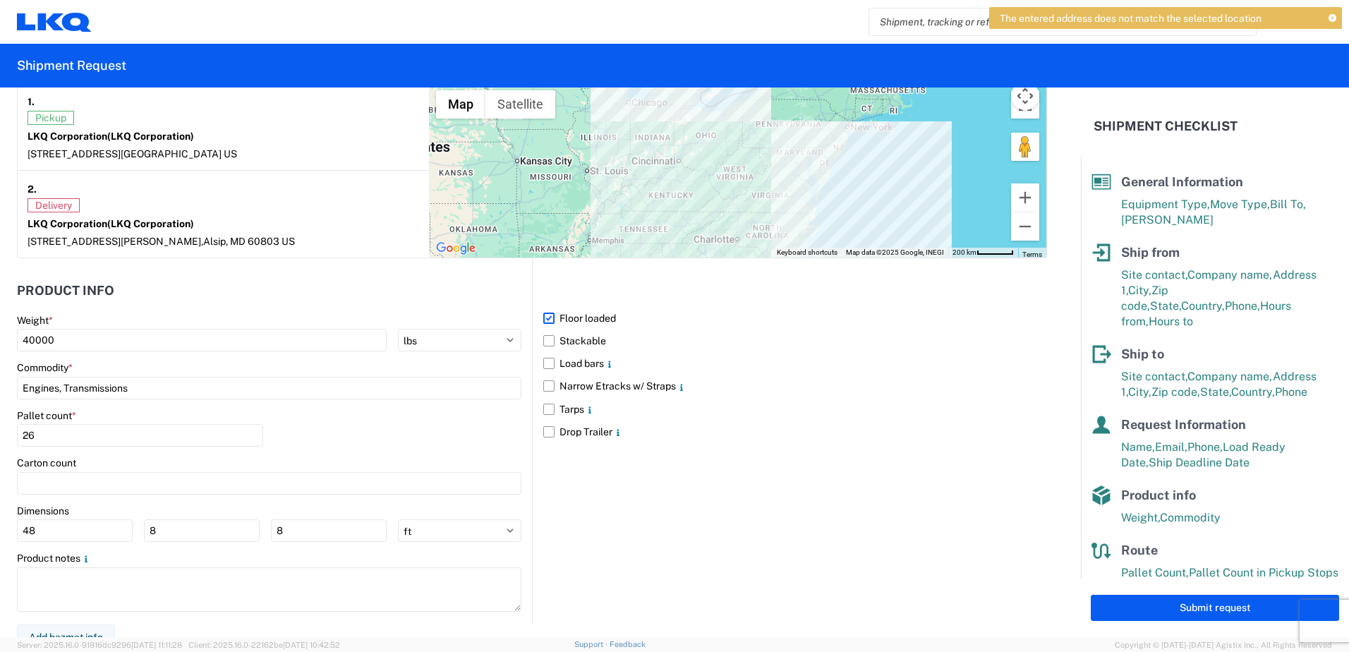
scroll to position [1142, 0]
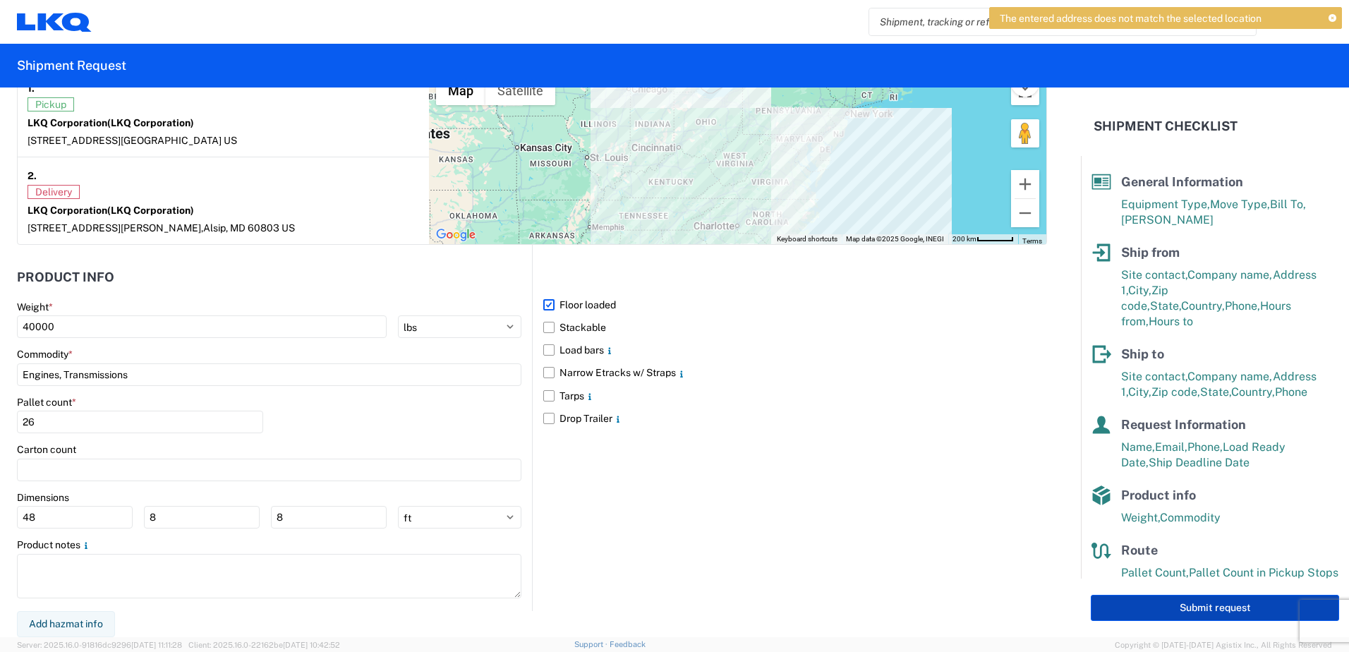
click at [1177, 612] on button "Submit request" at bounding box center [1215, 608] width 248 height 26
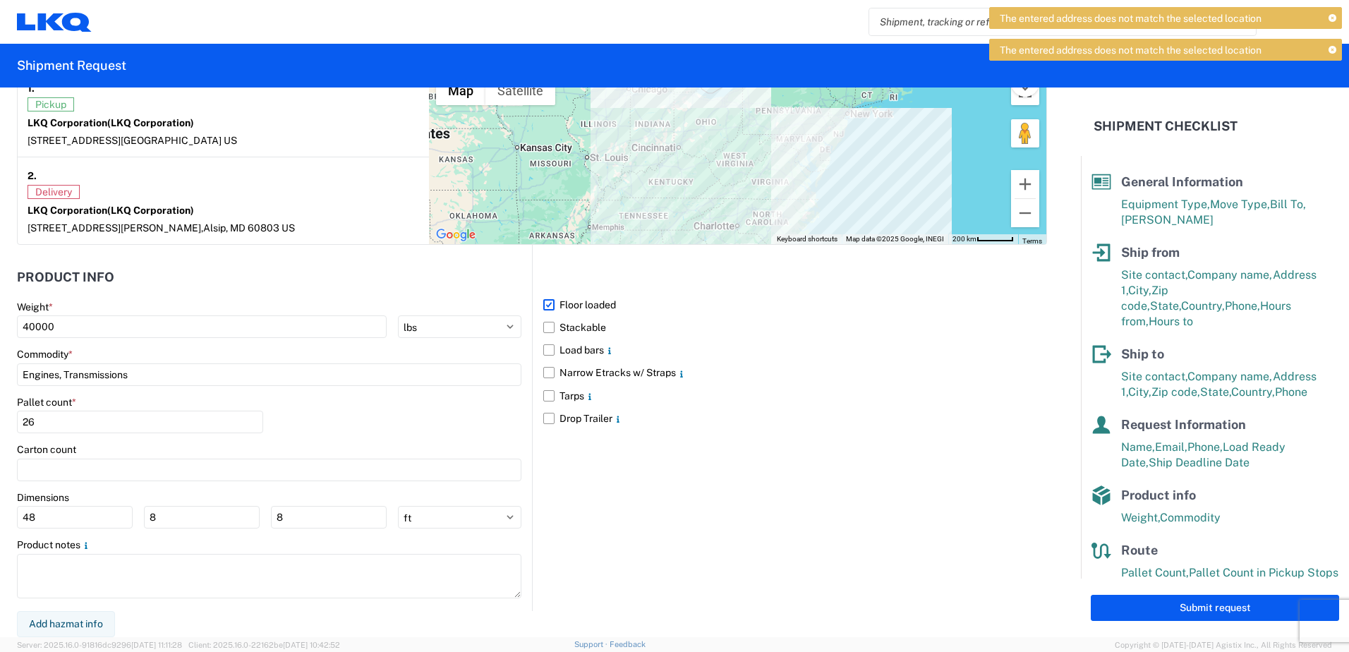
click at [1196, 49] on span "The entered address does not match the selected location" at bounding box center [1131, 50] width 262 height 13
click at [1168, 17] on span "The entered address does not match the selected location" at bounding box center [1131, 18] width 262 height 13
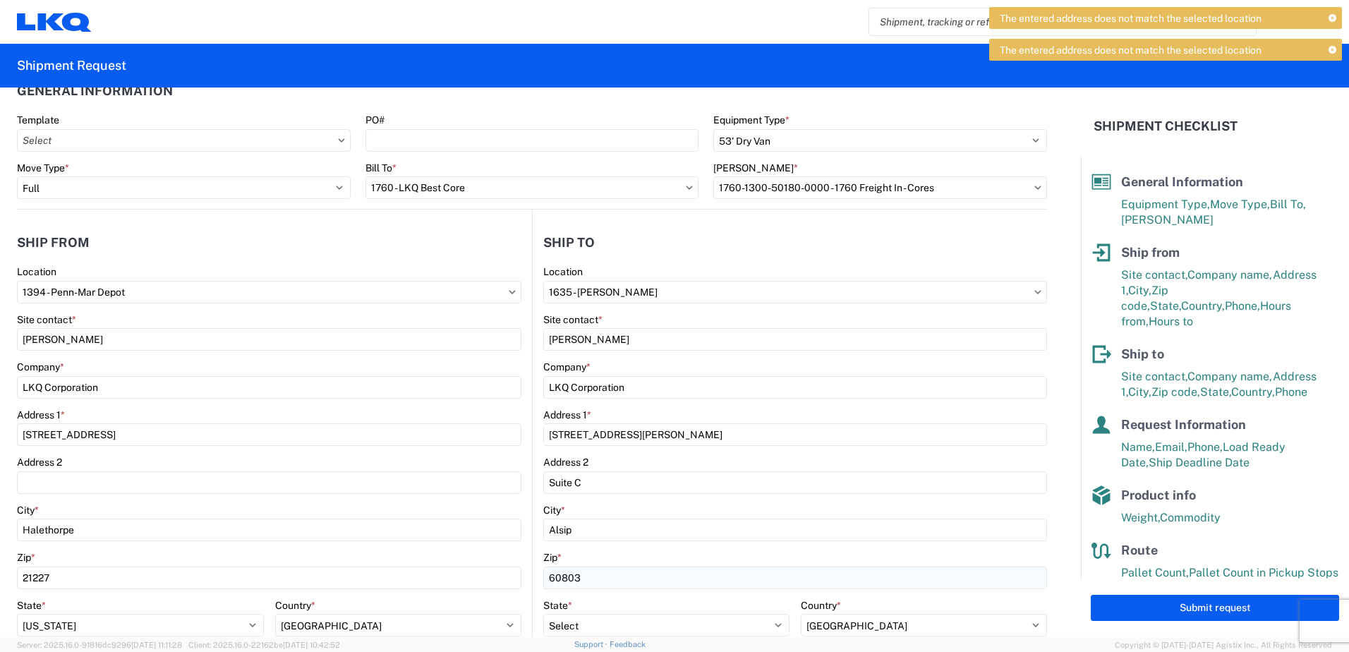
scroll to position [13, 0]
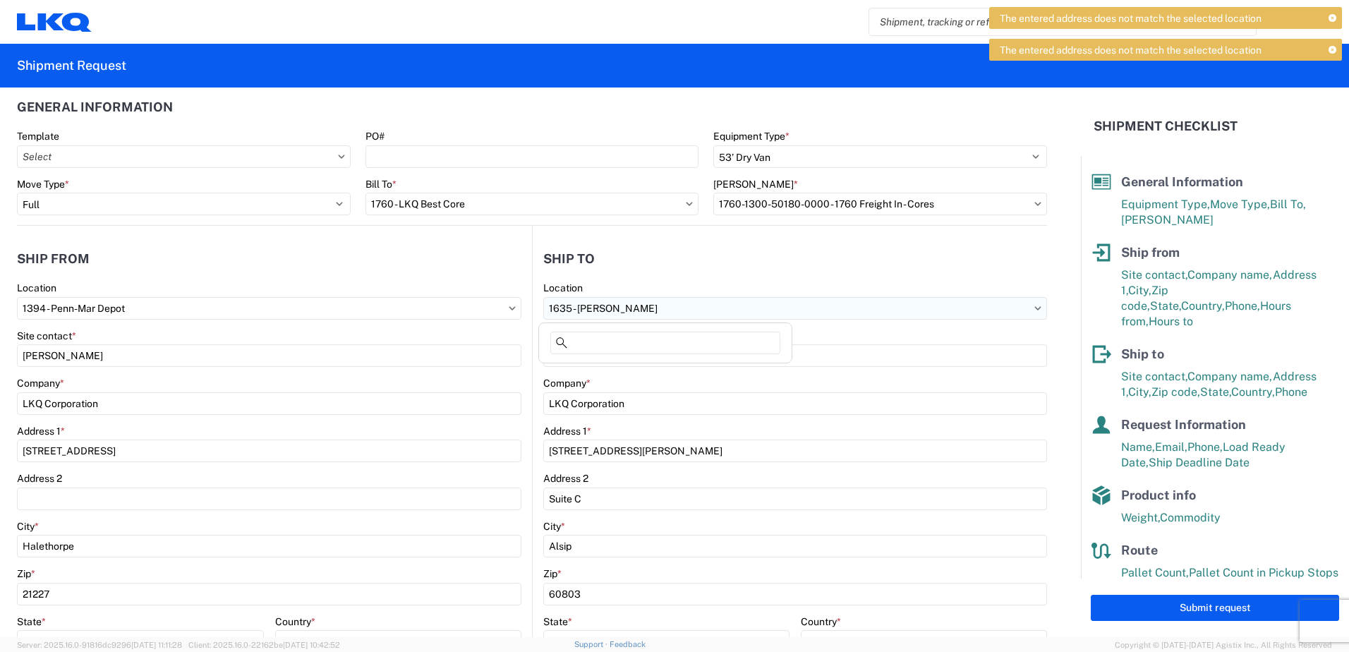
click at [521, 308] on input "1635 - [PERSON_NAME]" at bounding box center [269, 308] width 504 height 23
type input "1635"
click at [606, 376] on div "1635 - [PERSON_NAME]" at bounding box center [665, 371] width 247 height 23
select select "US"
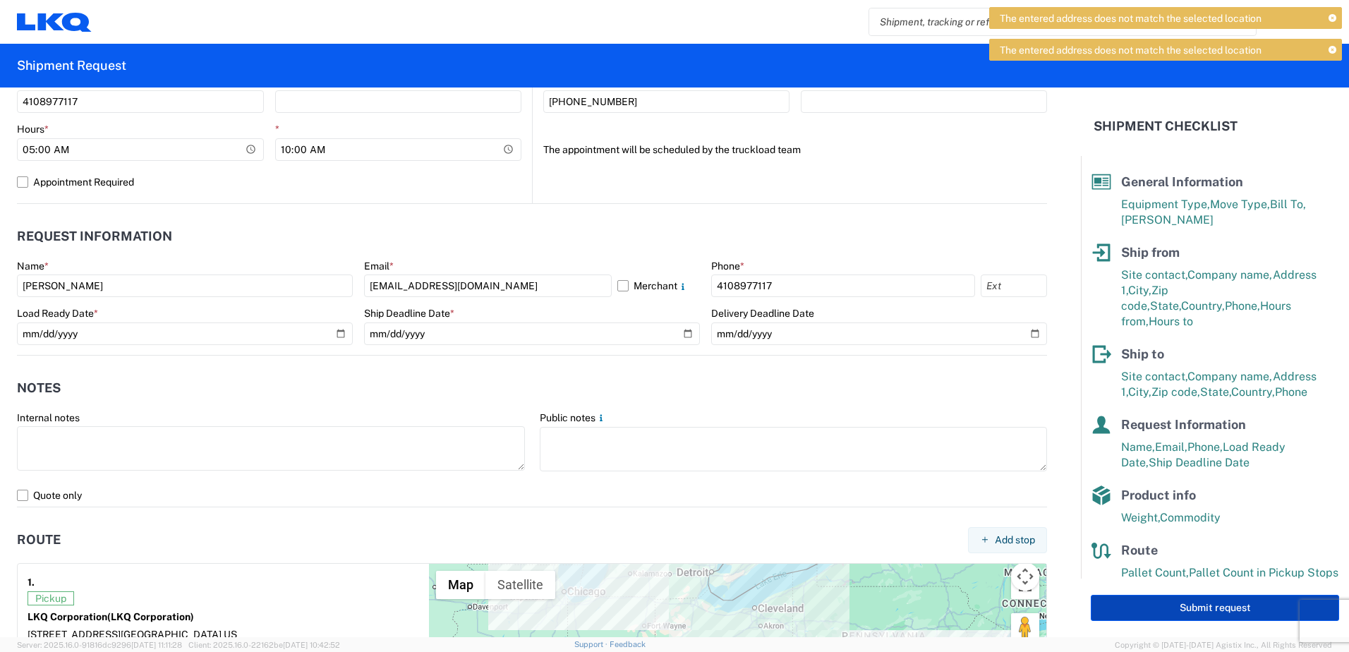
click at [1146, 618] on button "Submit request" at bounding box center [1215, 608] width 248 height 26
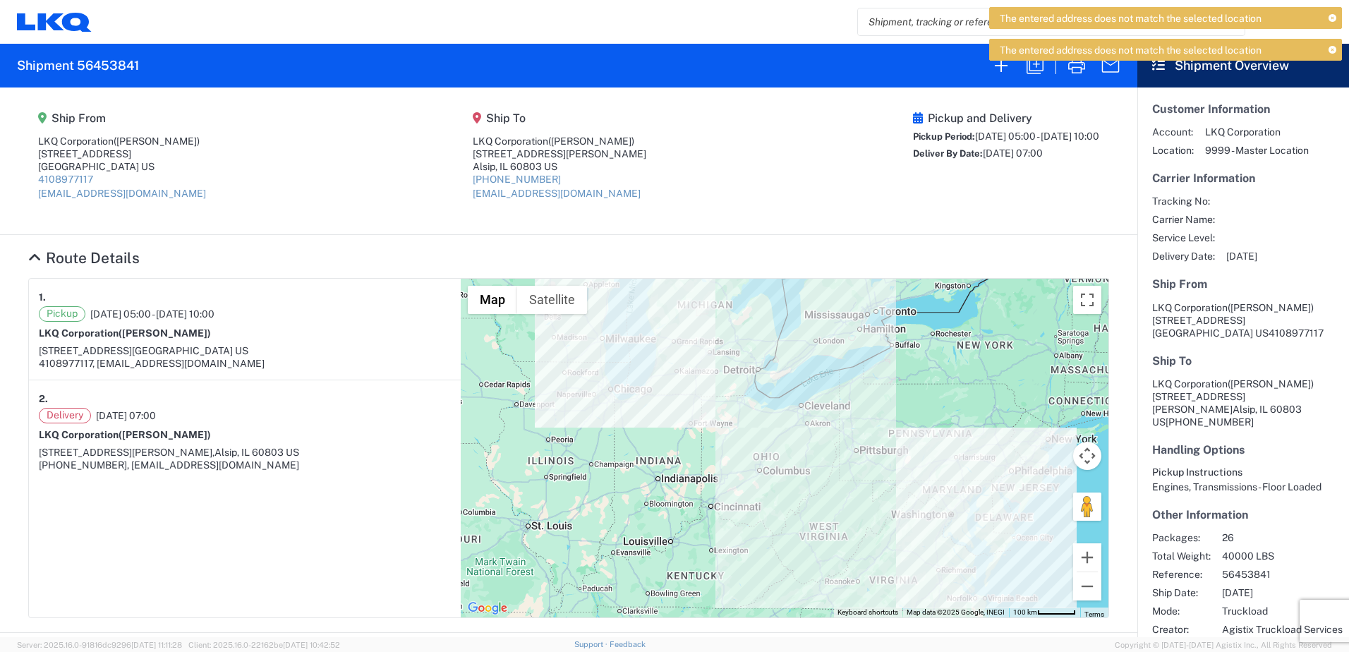
click at [1071, 68] on div "The entered address does not match the selected location The entered address do…" at bounding box center [1165, 38] width 353 height 63
click at [1072, 72] on icon "button" at bounding box center [1076, 66] width 17 height 16
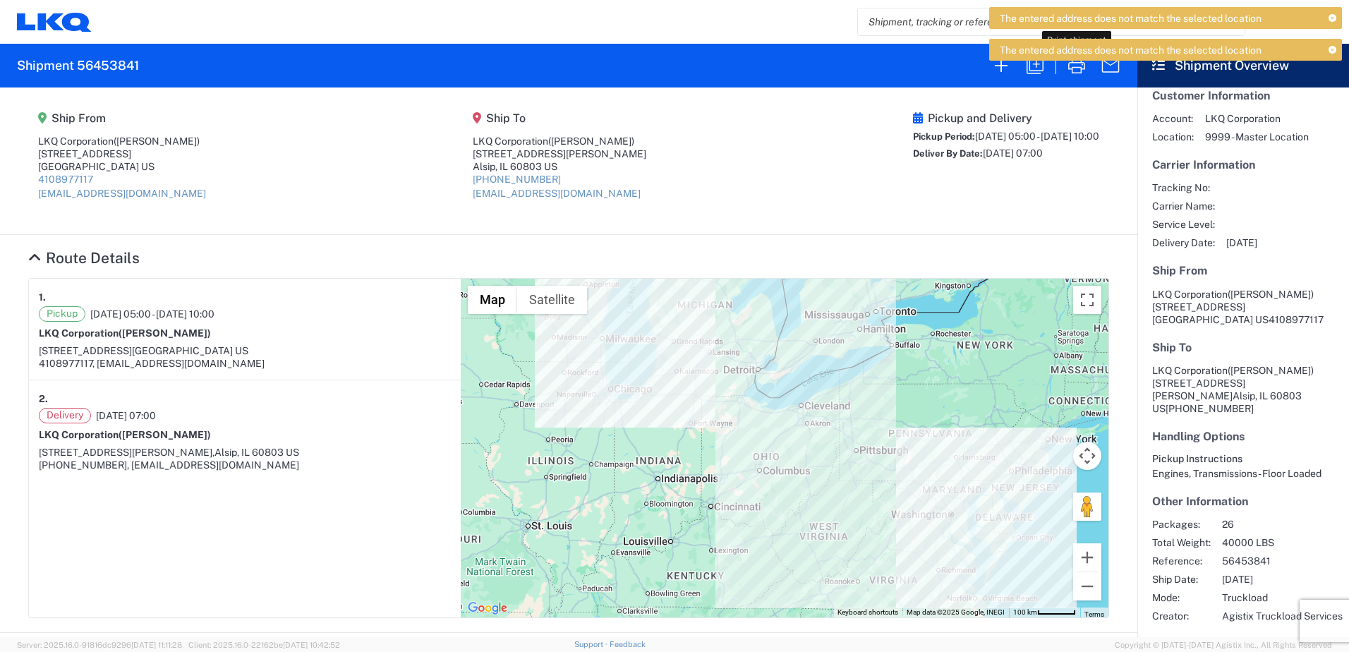
scroll to position [24, 0]
